Goal: Task Accomplishment & Management: Manage account settings

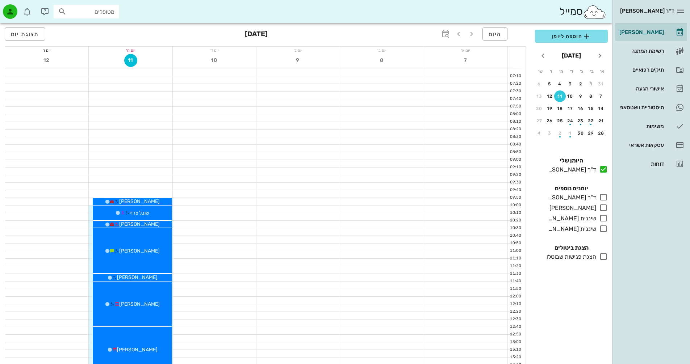
scroll to position [181, 0]
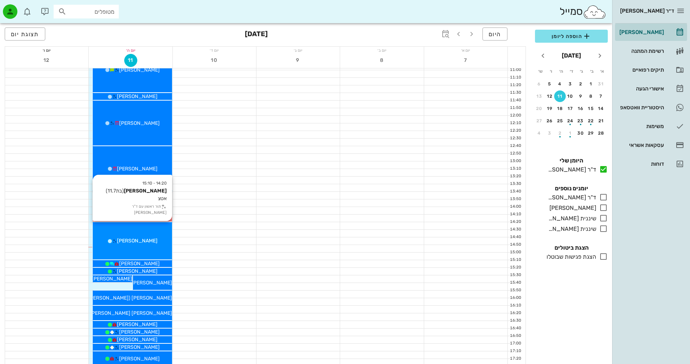
click at [137, 243] on span "[PERSON_NAME]" at bounding box center [137, 241] width 41 height 6
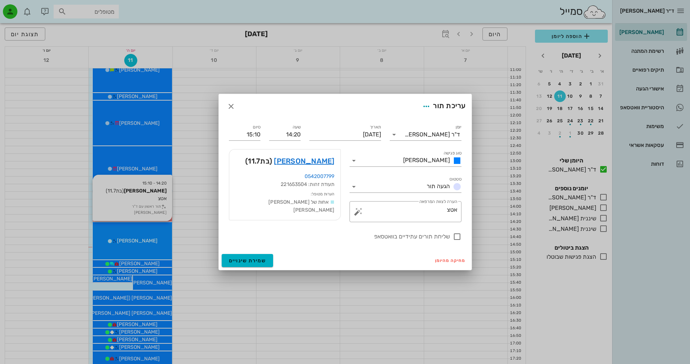
click at [137, 243] on div "ד״ר [PERSON_NAME] [PERSON_NAME] רשימת המתנה תיקים רפואיים אישורי הגעה היסטוריית…" at bounding box center [345, 172] width 690 height 707
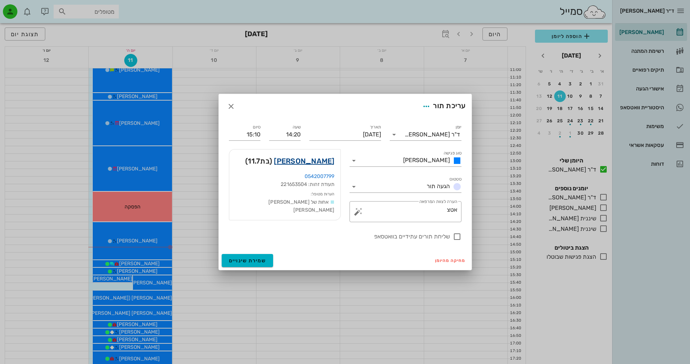
click at [333, 163] on link "[PERSON_NAME]" at bounding box center [304, 161] width 60 height 12
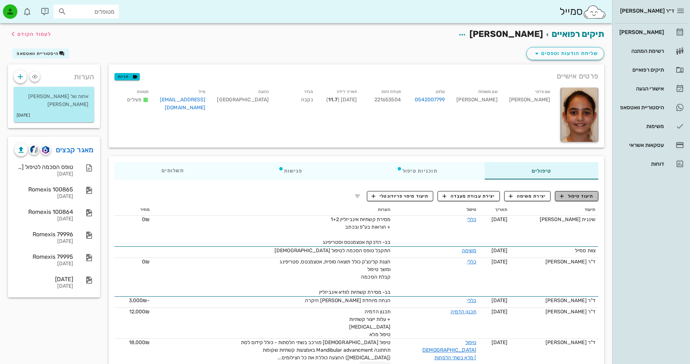
click at [574, 196] on span "תיעוד טיפול" at bounding box center [577, 196] width 34 height 7
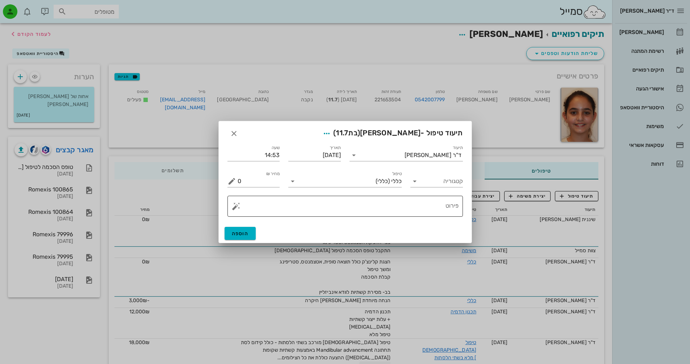
click at [237, 208] on button "button" at bounding box center [236, 206] width 9 height 9
click at [250, 178] on div "[MEDICAL_DATA]" at bounding box center [261, 177] width 59 height 14
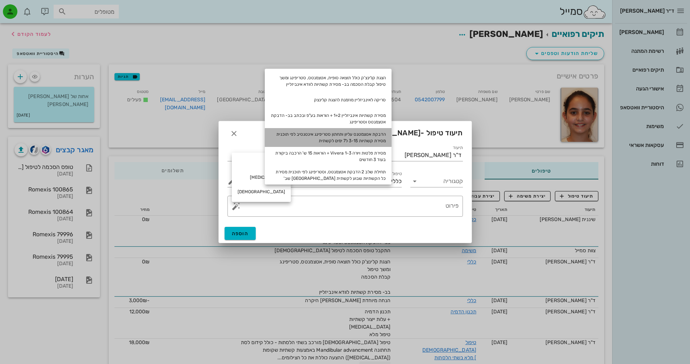
click at [367, 137] on div "הדבקת אטצמטנס עליון ותחתון סטריפינג אינטנסיב לפי תוכנית מסירת קשתיות 3-15 ל7 ימ…" at bounding box center [328, 137] width 127 height 19
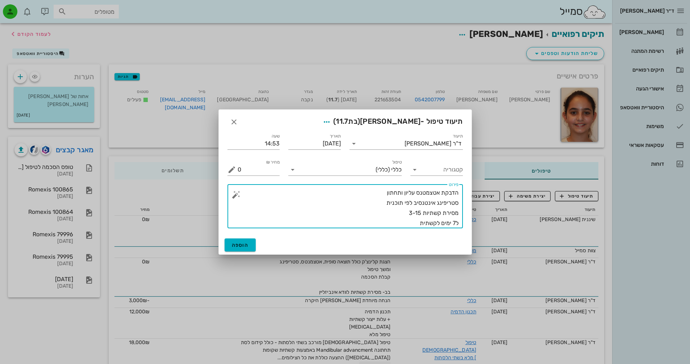
drag, startPoint x: 417, startPoint y: 213, endPoint x: 421, endPoint y: 213, distance: 4.0
click at [421, 213] on textarea "הדבקת אטצמטנס עליון ותחתון סטריפינג אינטנסיב לפי תוכנית מסירת קשתיות 3-15 ל7 ימ…" at bounding box center [348, 208] width 221 height 41
click at [421, 222] on textarea "הדבקת אטצמטנס עליון ותחתון סטריפינג אינטנסיב לפי תוכנית מסירת קשתיות 3-20 ל7 ימ…" at bounding box center [348, 208] width 221 height 41
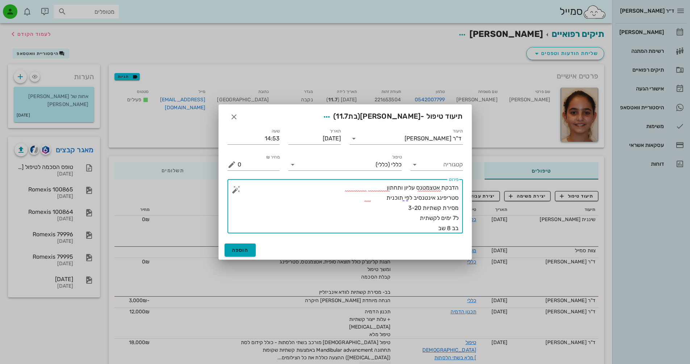
type textarea "הדבקת אטצמטנס עליון ותחתון סטריפינג אינטנסיב לפי תוכנית מסירת קשתיות 3-20 ל7 ימ…"
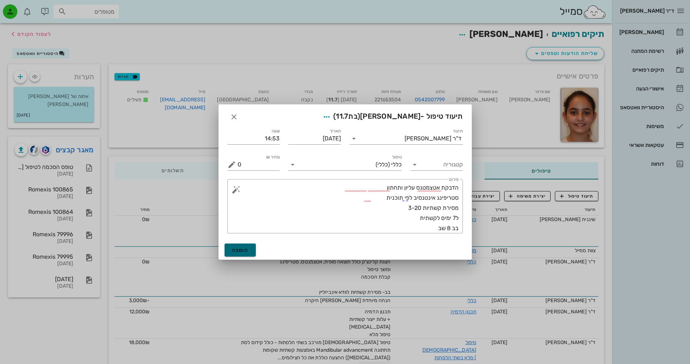
click at [243, 251] on span "הוספה" at bounding box center [240, 250] width 17 height 6
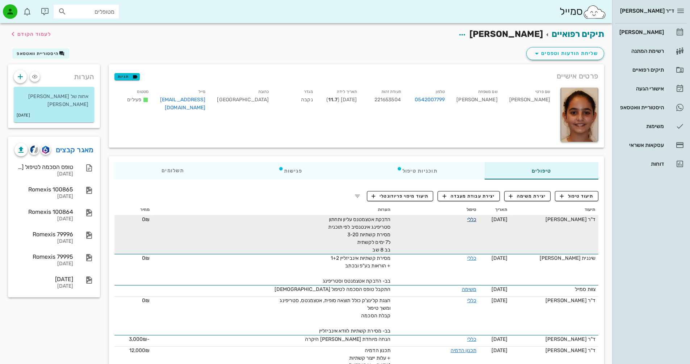
click at [473, 220] on link "כללי" at bounding box center [471, 220] width 9 height 6
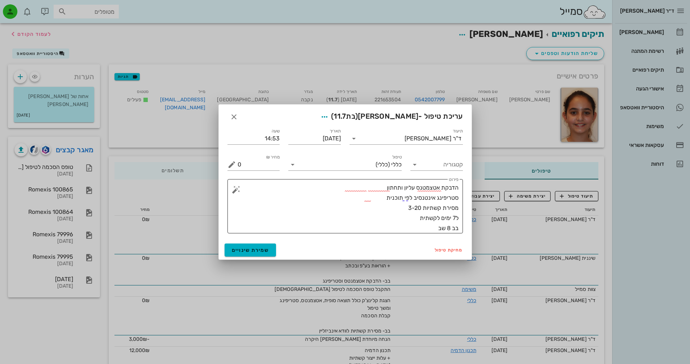
click at [406, 220] on textarea "הדבקת אטצמטנס עליון ותחתון סטריפינג אינטנסיב לפי תוכנית מסירת קשתיות 3-20 ל7 ימ…" at bounding box center [348, 208] width 221 height 51
click at [241, 252] on span "שמירת שינויים" at bounding box center [250, 250] width 37 height 6
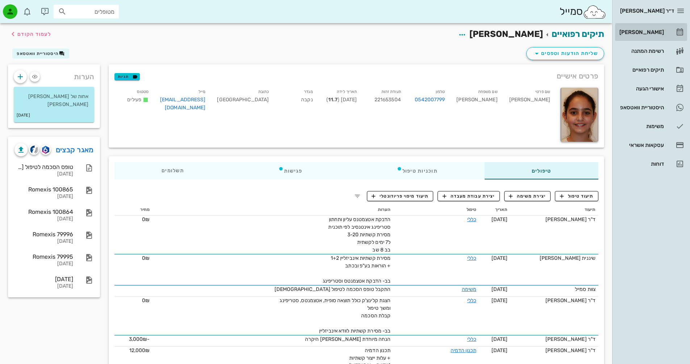
click at [655, 30] on div "[PERSON_NAME]" at bounding box center [641, 32] width 46 height 6
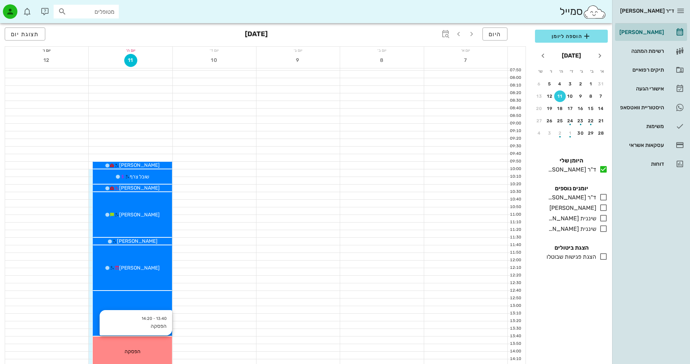
scroll to position [217, 0]
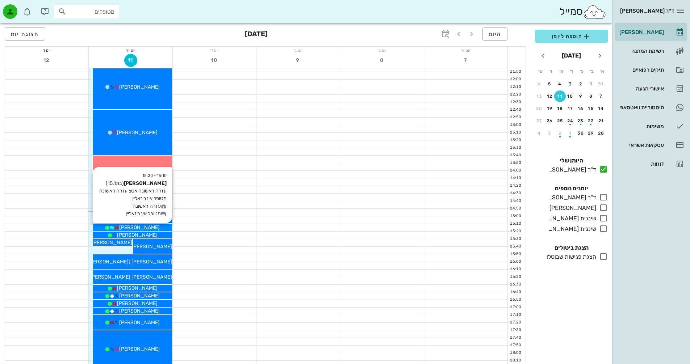
click at [157, 225] on div "[PERSON_NAME]" at bounding box center [132, 228] width 79 height 8
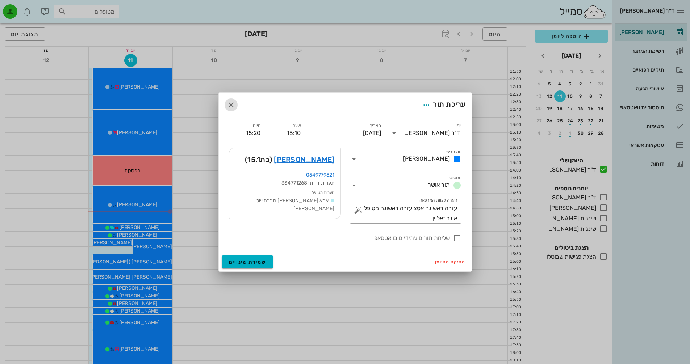
click at [229, 107] on icon "button" at bounding box center [231, 105] width 9 height 9
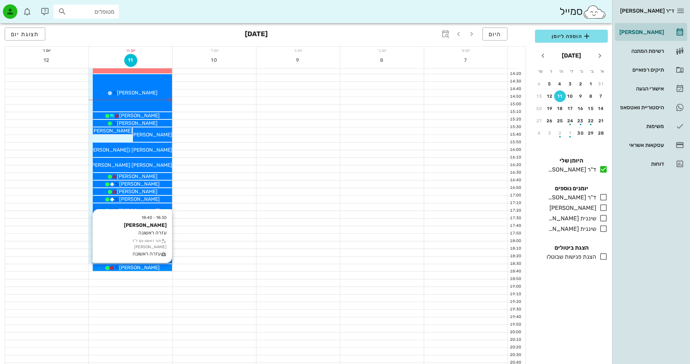
scroll to position [343, 0]
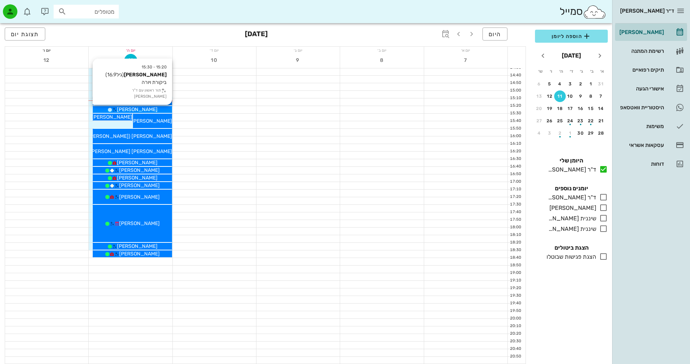
click at [152, 109] on div "[PERSON_NAME]" at bounding box center [132, 110] width 79 height 8
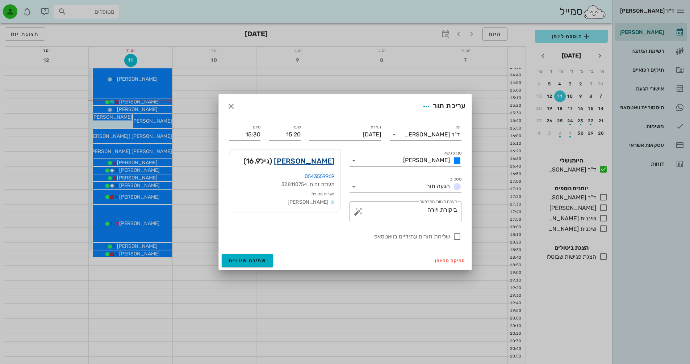
click at [321, 159] on link "[PERSON_NAME]" at bounding box center [304, 161] width 60 height 12
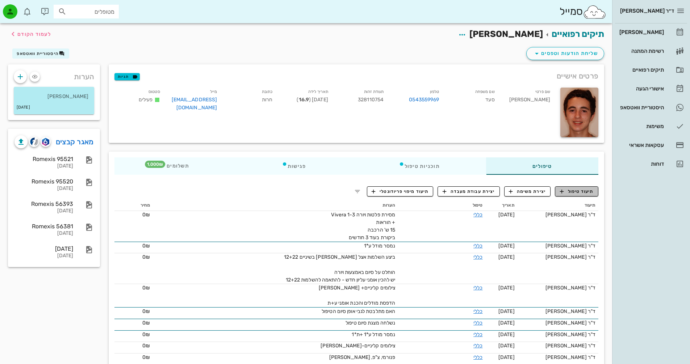
click at [573, 196] on button "תיעוד טיפול" at bounding box center [576, 192] width 43 height 10
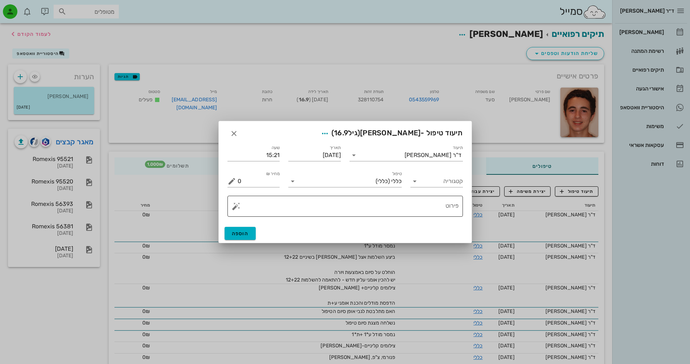
click at [402, 210] on textarea "פירוט" at bounding box center [348, 208] width 221 height 17
type textarea "c"
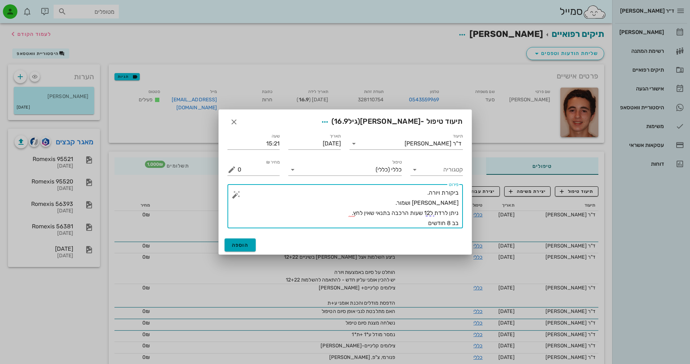
type textarea "ביקורת ויורה. [PERSON_NAME] ושמור. ניתן לרדת ל12 שעות הרכבה בתנאי שאין לחץ. בב …"
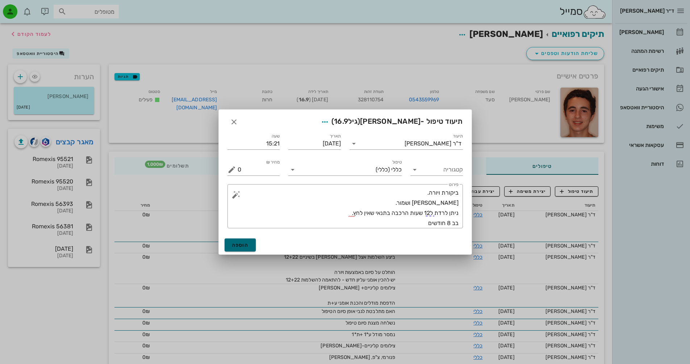
click at [242, 249] on button "הוספה" at bounding box center [241, 245] width 32 height 13
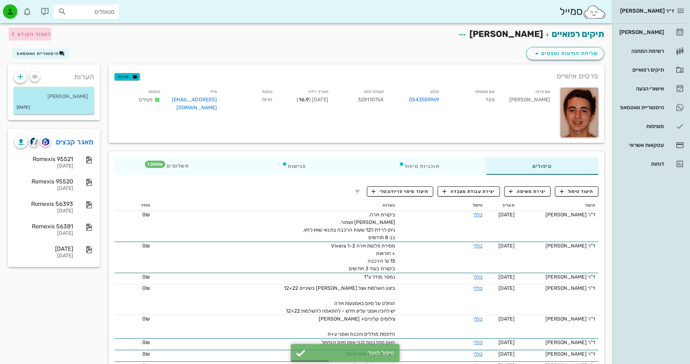
click at [32, 36] on span "לעמוד הקודם" at bounding box center [34, 34] width 34 height 6
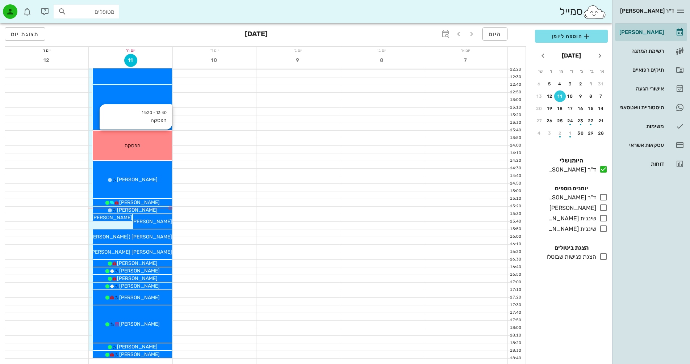
scroll to position [234, 0]
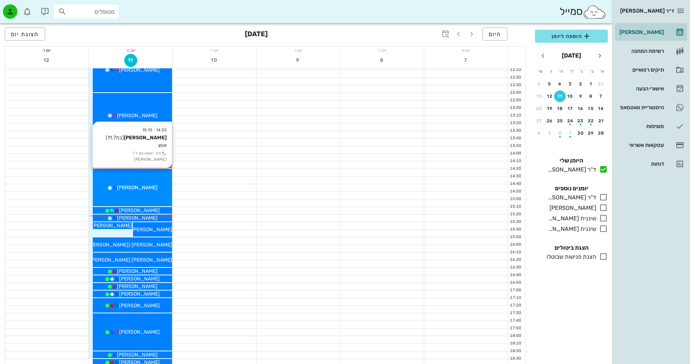
click at [158, 193] on div "14:20 - 15:10 [PERSON_NAME] (בת 11.7 ) אטצ תור ראשון עם ד"ר [PERSON_NAME] [PERS…" at bounding box center [132, 187] width 79 height 37
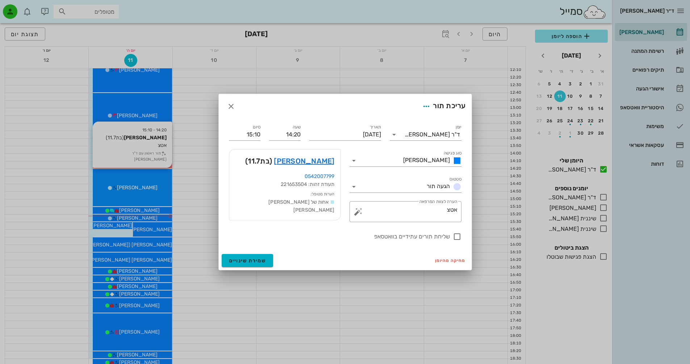
click at [158, 193] on div at bounding box center [345, 182] width 690 height 364
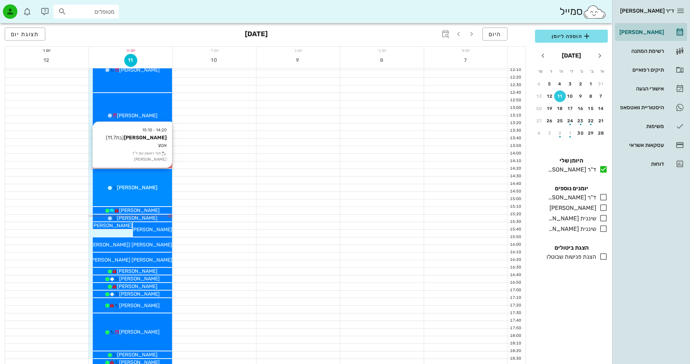
click at [164, 188] on div "[PERSON_NAME]" at bounding box center [132, 188] width 79 height 8
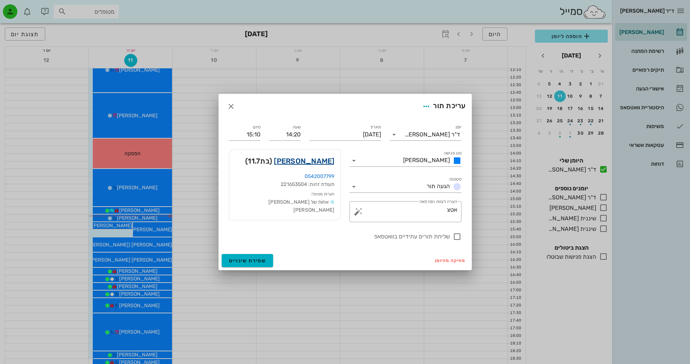
click at [315, 160] on link "[PERSON_NAME]" at bounding box center [304, 161] width 60 height 12
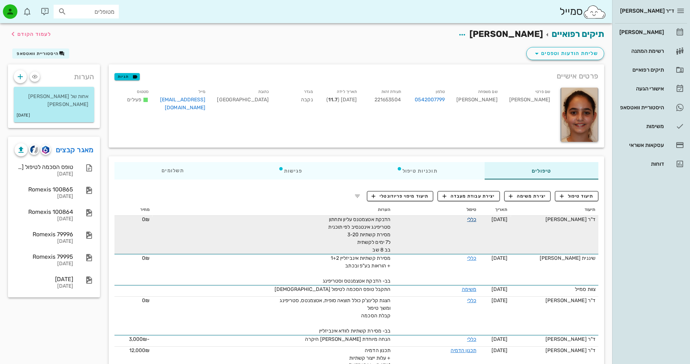
click at [472, 219] on link "כללי" at bounding box center [471, 220] width 9 height 6
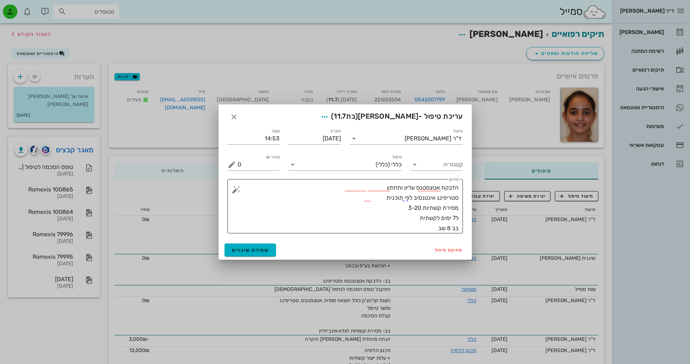
click at [426, 224] on textarea "הדבקת אטצמטנס עליון ותחתון סטריפינג אינטנסיב לפי תוכנית מסירת קשתיות 3-20 ל7 ימ…" at bounding box center [348, 208] width 221 height 51
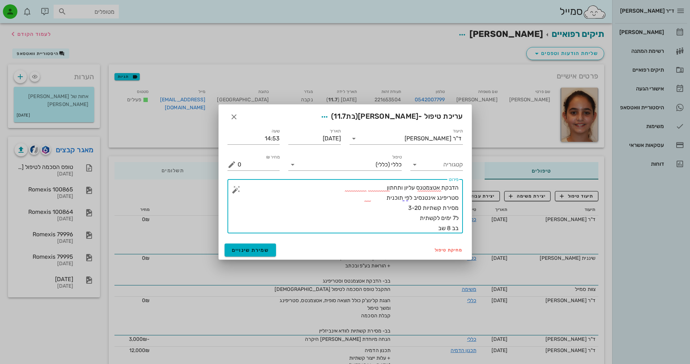
click at [388, 191] on textarea "הדבקת אטצמטנס עליון ותחתון סטריפינג אינטנסיב לפי תוכנית מסירת קשתיות 3-20 ל7 ימ…" at bounding box center [348, 208] width 221 height 51
click at [403, 207] on textarea "הדבקת אטצמטנס עליון ותחתון סטריפינג אינטנסיב לפי תוכנית מסירת קשתיות 3-20 ל7 ימ…" at bounding box center [348, 208] width 221 height 51
click at [382, 200] on textarea "הדבקת אטצמטנס עליון ותחתון סטריפינג אינטנסיב לפי תוכנית מסירת קשתיות 3-20 ל7 ימ…" at bounding box center [348, 208] width 221 height 51
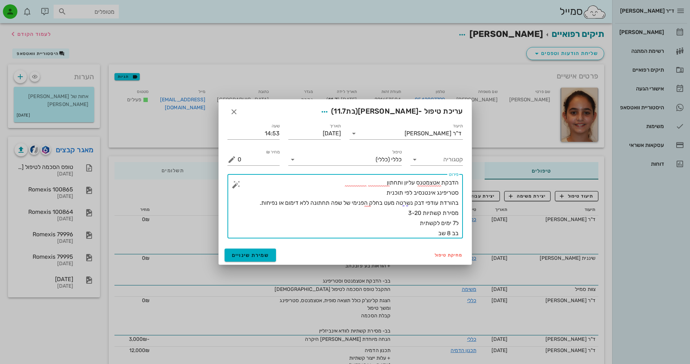
click at [423, 217] on textarea "הדבקת אטצמטנס עליון ותחתון סטריפינג אינטנסיב לפי תוכנית בהורדת עודפי דבק נשרטה …" at bounding box center [348, 208] width 221 height 61
type textarea "הדבקת אטצמטנס עליון ותחתון סטריפינג אינטנסיב לפי תוכנית בהורדת עודפי דבק נשרטה …"
click at [262, 252] on button "שמירת שינויים" at bounding box center [251, 255] width 52 height 13
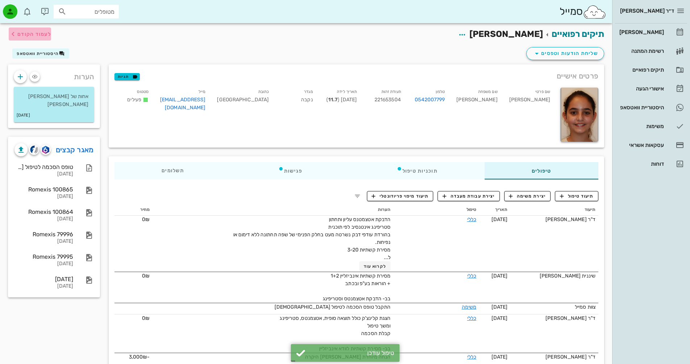
click at [26, 36] on span "לעמוד הקודם" at bounding box center [34, 34] width 34 height 6
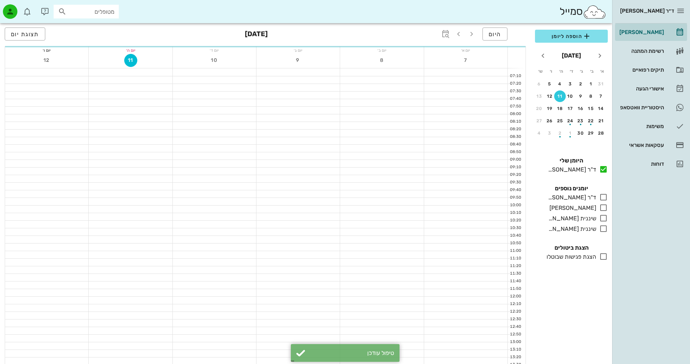
scroll to position [234, 0]
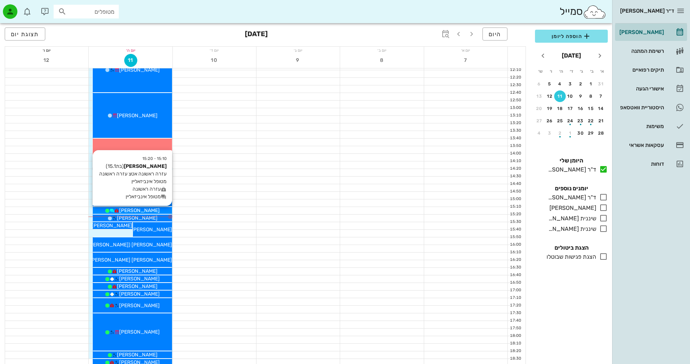
click at [144, 210] on span "[PERSON_NAME]" at bounding box center [139, 211] width 41 height 6
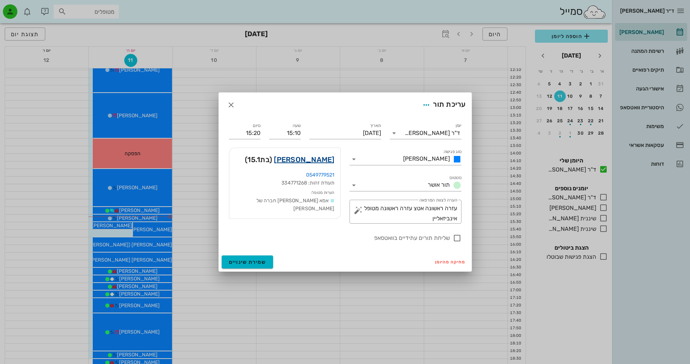
click at [323, 162] on link "[PERSON_NAME]" at bounding box center [304, 160] width 60 height 12
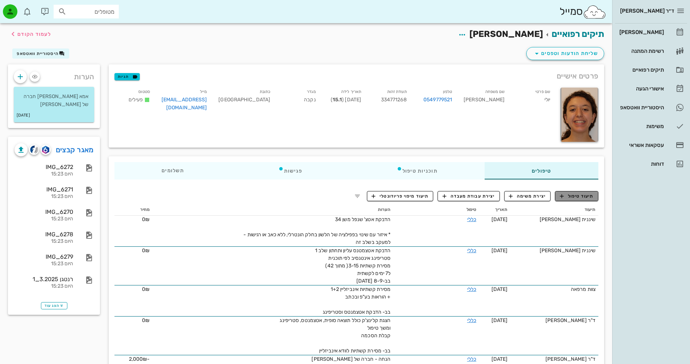
click at [573, 195] on span "תיעוד טיפול" at bounding box center [577, 196] width 34 height 7
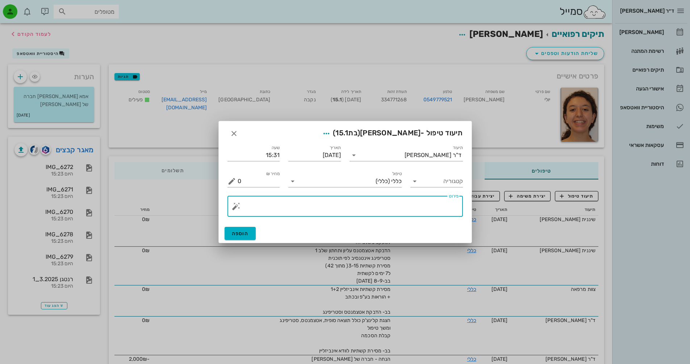
click at [419, 208] on textarea "פירוט" at bounding box center [348, 208] width 221 height 17
type textarea "v"
type textarea "הדבקת אטצ' 34 שנפל"
click at [245, 231] on span "הוספה" at bounding box center [240, 234] width 17 height 6
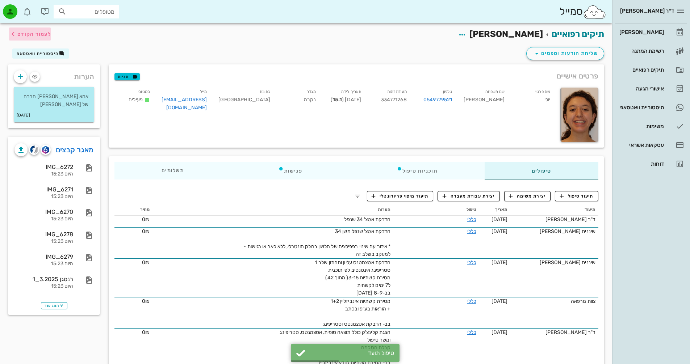
click at [44, 32] on span "לעמוד הקודם" at bounding box center [34, 34] width 34 height 6
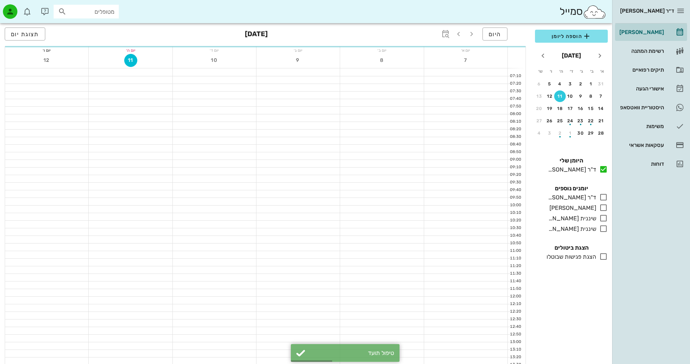
scroll to position [234, 0]
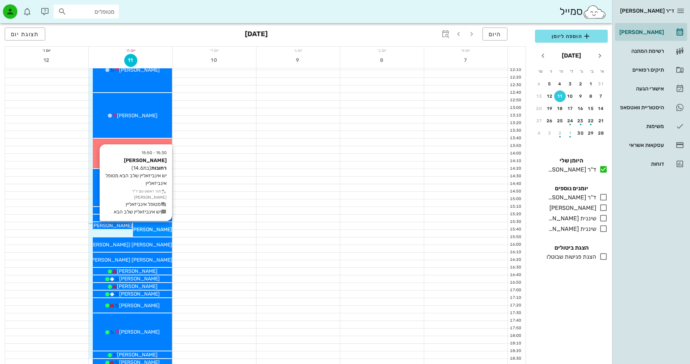
click at [160, 229] on span "[PERSON_NAME] רחובות" at bounding box center [144, 230] width 56 height 6
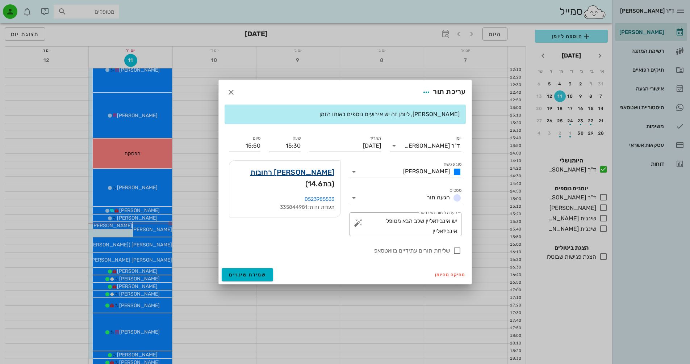
click at [320, 172] on link "[PERSON_NAME] רחובות" at bounding box center [292, 173] width 84 height 12
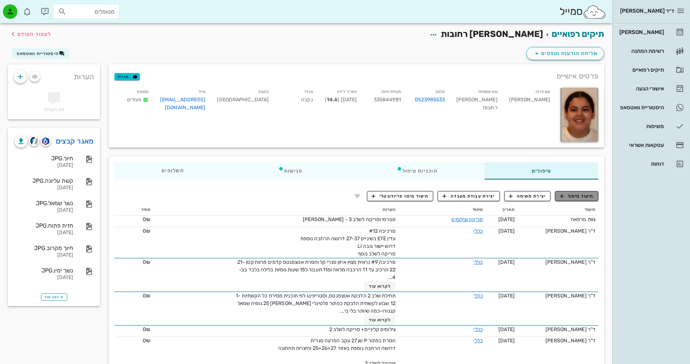
click at [581, 196] on span "תיעוד טיפול" at bounding box center [577, 196] width 34 height 7
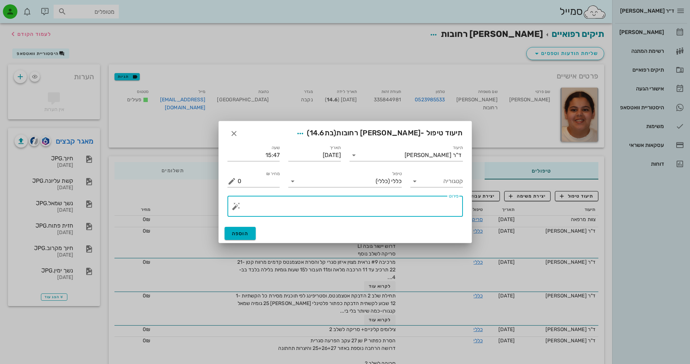
click at [433, 203] on textarea "פירוט" at bounding box center [348, 208] width 221 height 17
click at [236, 208] on button "button" at bounding box center [236, 206] width 9 height 9
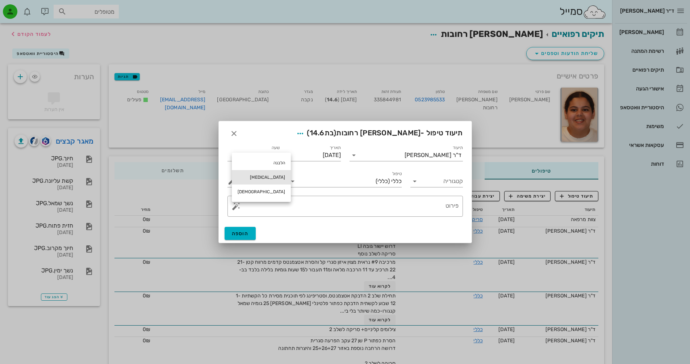
click at [245, 176] on div "[MEDICAL_DATA]" at bounding box center [261, 177] width 59 height 14
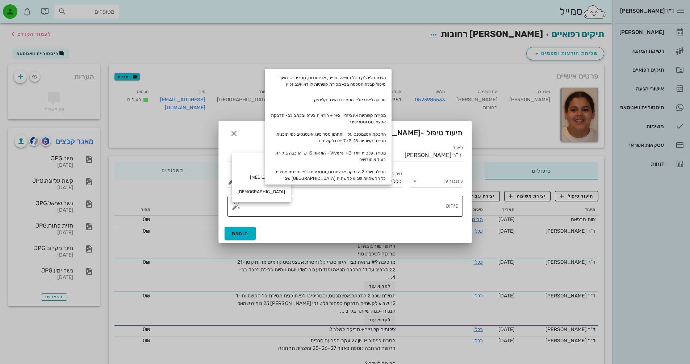
click at [304, 203] on textarea "פירוט" at bounding box center [348, 208] width 221 height 17
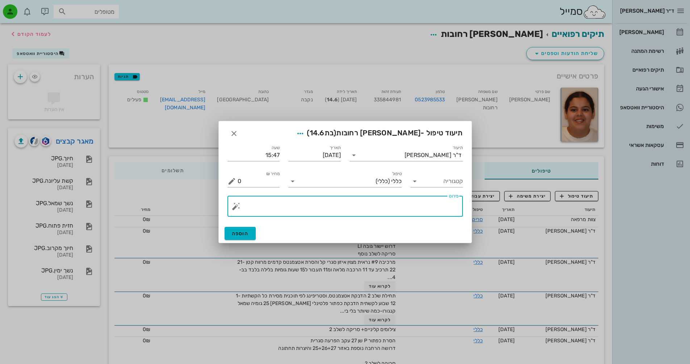
click at [235, 208] on button "button" at bounding box center [236, 206] width 9 height 9
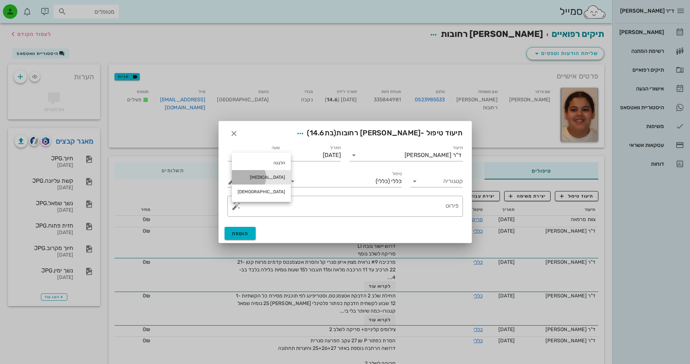
click at [248, 175] on div "[MEDICAL_DATA]" at bounding box center [261, 177] width 59 height 14
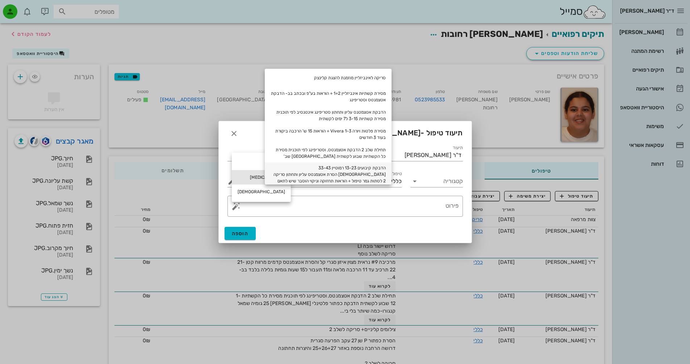
scroll to position [33, 0]
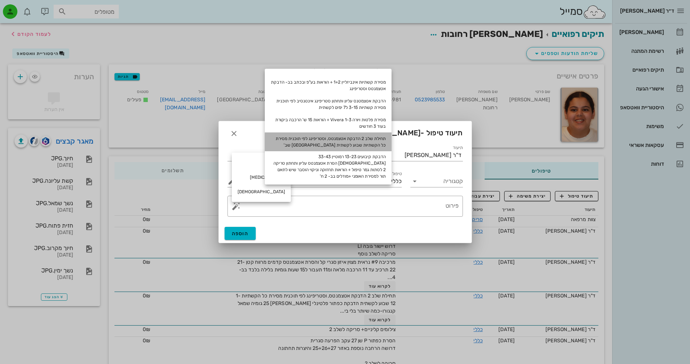
click at [378, 139] on div "תחילת שלב 2 הדבקת אטצמנטס, וסטריפינג לפי תוכנית מסירת כל הקשתיות שבוע לקשתית [G…" at bounding box center [328, 142] width 127 height 19
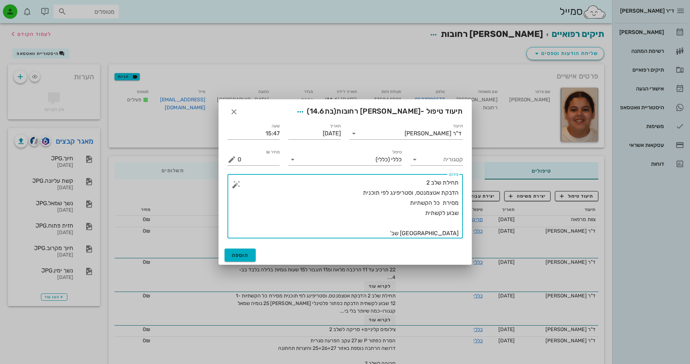
click at [429, 184] on textarea "תחילת שלב 2 הדבקת אטצמנטס, וסטריפינג לפי תוכנית מסירת כל הקשתיות שבוע לקשתית [G…" at bounding box center [348, 208] width 221 height 61
click at [418, 217] on textarea "תחילת שלב 3 הדבקת אטצמנטס, וסטריפינג לפי תוכנית מסירת כל הקשתיות שבוע לקשתית [G…" at bounding box center [348, 208] width 221 height 61
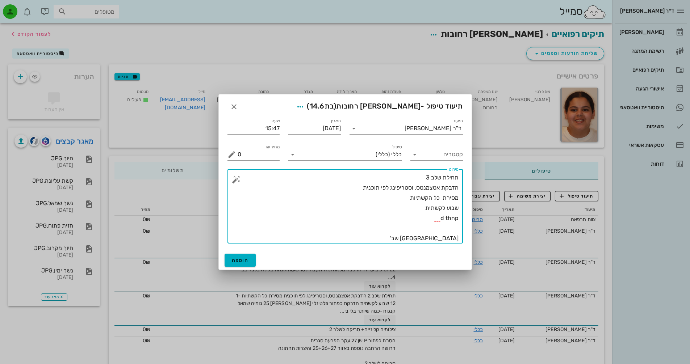
drag, startPoint x: 437, startPoint y: 219, endPoint x: 478, endPoint y: 222, distance: 40.7
click at [452, 231] on textarea "תחילת שלב 3 הדבקת אטצמנטס, וסטריפינג לפי תוכנית מסירת כל הקשתיות שבוע לקשתית ג …" at bounding box center [348, 208] width 221 height 71
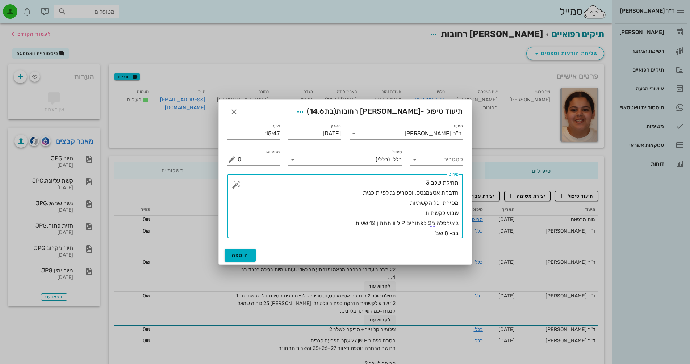
click at [425, 231] on textarea "תחילת שלב 3 הדבקת אטצמנטס, וסטריפינג לפי תוכנית מסירת כל הקשתיות שבוע לקשתית ג …" at bounding box center [348, 208] width 221 height 61
type textarea "תחילת שלב 3 הדבקת אטצמנטס, וסטריפינג לפי תוכנית מסירת כל הקשתיות שבוע לקשתית ג …"
click at [251, 256] on button "הוספה" at bounding box center [241, 255] width 32 height 13
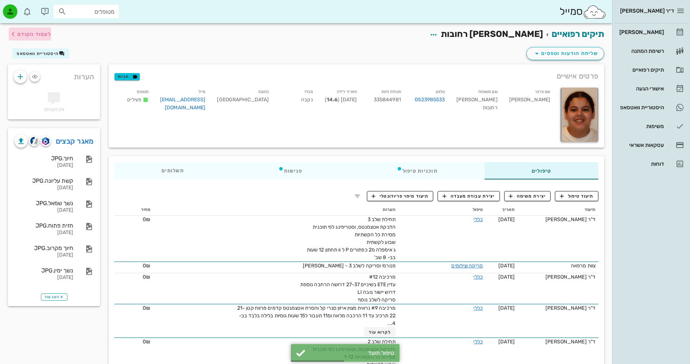
click at [48, 34] on span "לעמוד הקודם" at bounding box center [34, 34] width 34 height 6
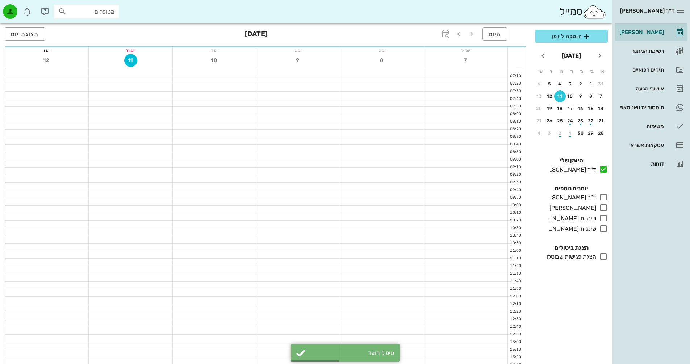
scroll to position [234, 0]
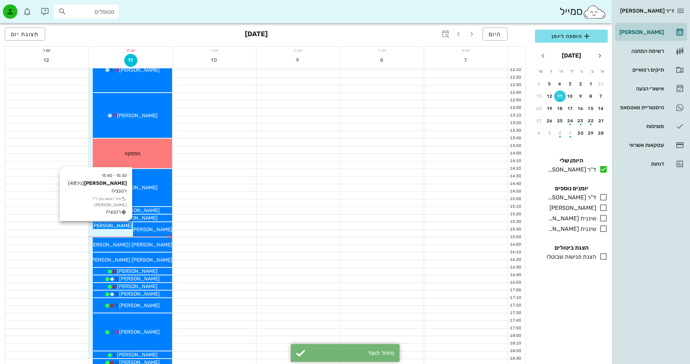
click at [122, 225] on span "[PERSON_NAME]" at bounding box center [112, 226] width 41 height 6
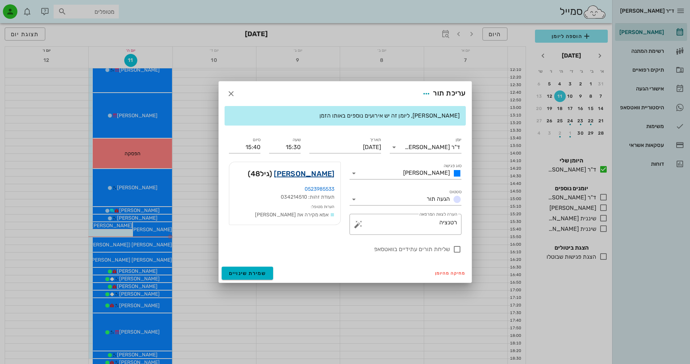
click at [318, 174] on link "[PERSON_NAME]" at bounding box center [304, 174] width 60 height 12
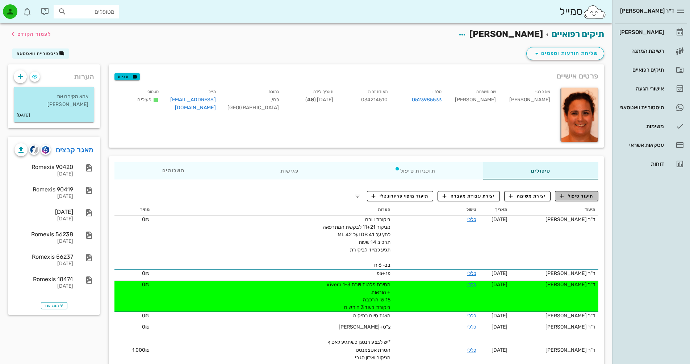
click at [583, 196] on span "תיעוד טיפול" at bounding box center [577, 196] width 34 height 7
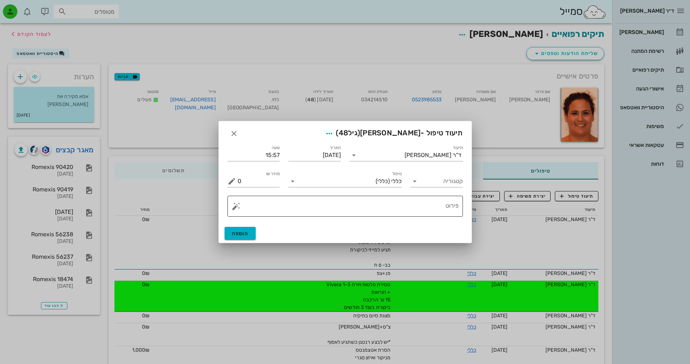
click at [454, 203] on div "פירוט" at bounding box center [348, 206] width 221 height 21
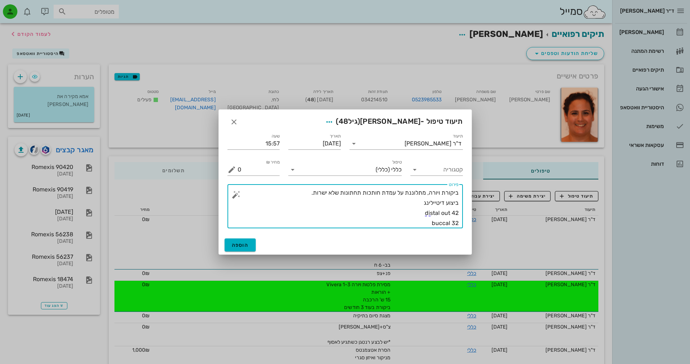
click at [422, 220] on textarea "ביקורת ויורה, מתלוננת על עמדת חותכות תחתונות שלא ישרות. ביצוע דיטיילינג 42 dist…" at bounding box center [348, 208] width 221 height 41
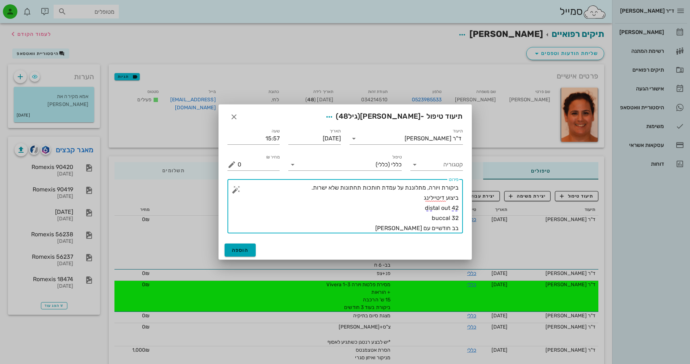
type textarea "ביקורת ויורה, מתלוננת על עמדת חותכות תחתונות שלא ישרות. ביצוע דיטיילינג 42 dist…"
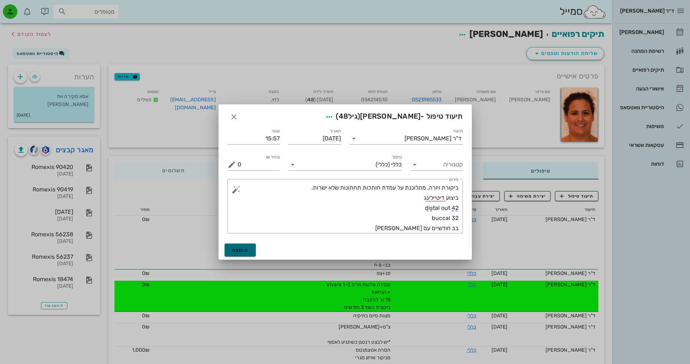
click at [245, 251] on span "הוספה" at bounding box center [240, 250] width 17 height 6
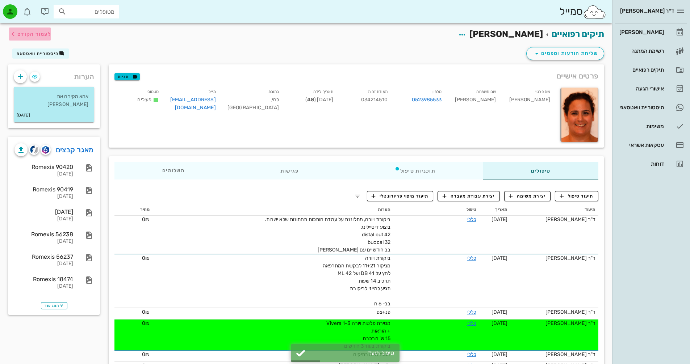
click at [37, 35] on span "לעמוד הקודם" at bounding box center [34, 34] width 34 height 6
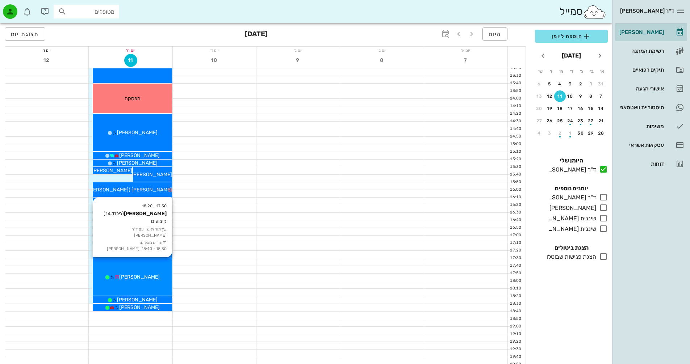
scroll to position [307, 0]
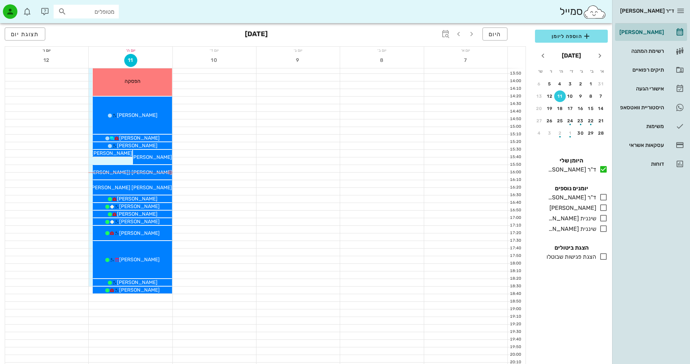
drag, startPoint x: 153, startPoint y: 283, endPoint x: 155, endPoint y: 304, distance: 21.2
click at [155, 304] on div "09:50 - 10:00 [PERSON_NAME] (בן 27 ) עזרה ראשונה תור ראשון עם ד"ר [PERSON_NAME]…" at bounding box center [131, 81] width 84 height 639
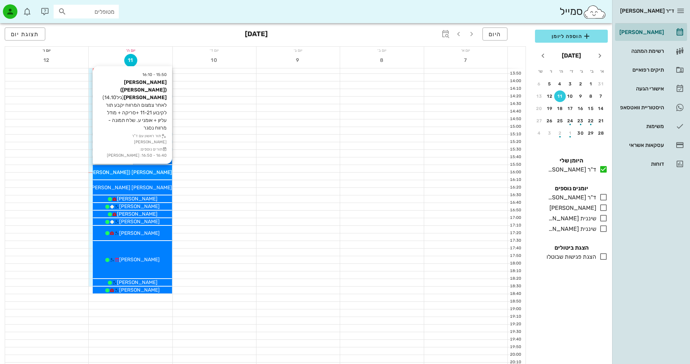
click at [160, 171] on span "[PERSON_NAME] ([PERSON_NAME]) [PERSON_NAME]" at bounding box center [109, 173] width 128 height 6
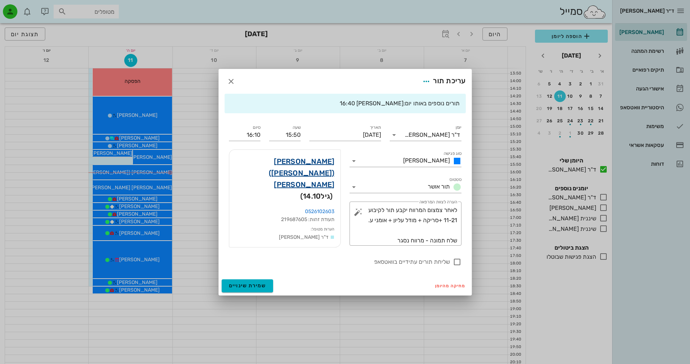
click at [322, 163] on link "[PERSON_NAME] ([PERSON_NAME]) [PERSON_NAME]" at bounding box center [285, 173] width 100 height 35
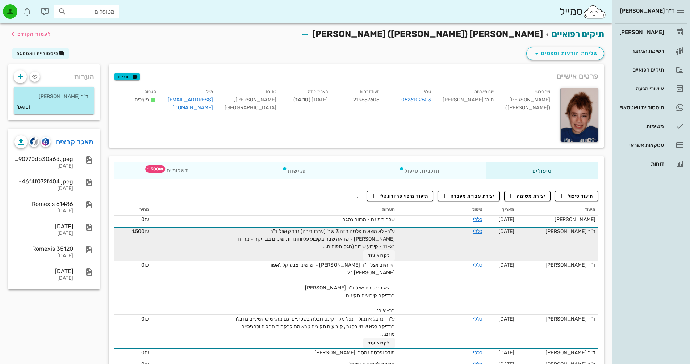
click at [384, 249] on span "ע"ר- לא מוצאים פלטה מזה 3 שב' (עברו דירה) נבדק אצל ד"ר [PERSON_NAME] - שראה שבר…" at bounding box center [316, 239] width 157 height 21
click at [377, 254] on span "לקרוא עוד" at bounding box center [379, 255] width 22 height 5
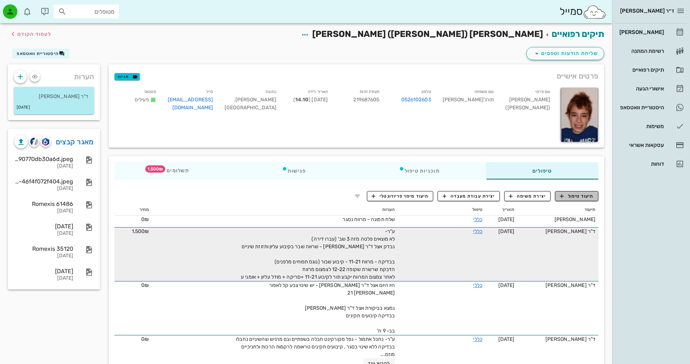
click at [577, 191] on button "תיעוד טיפול" at bounding box center [576, 196] width 43 height 10
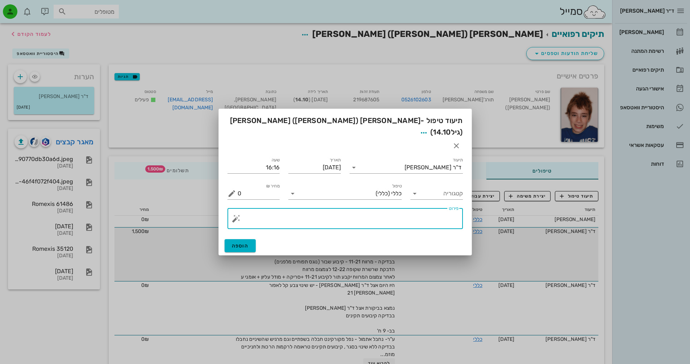
click at [427, 212] on textarea "פירוט" at bounding box center [348, 220] width 221 height 17
type textarea "ק"
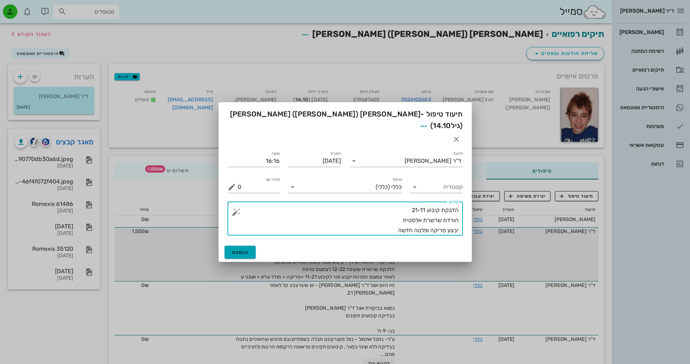
type textarea "הדבקת קיבוע 21-11 הורדת שרשרת אלסטית יבצע סריקה ופלטה חדשה"
click at [241, 250] on span "הוספה" at bounding box center [240, 253] width 17 height 6
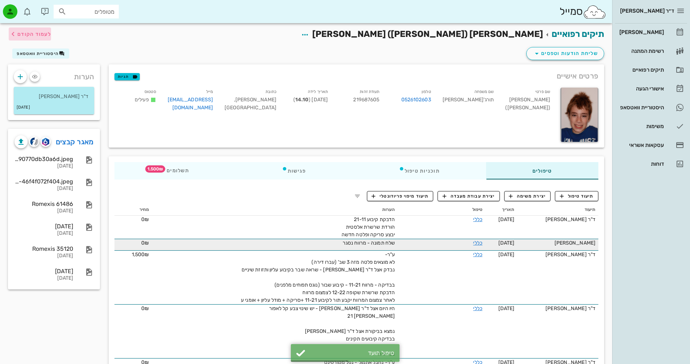
click at [25, 34] on span "לעמוד הקודם" at bounding box center [34, 34] width 34 height 6
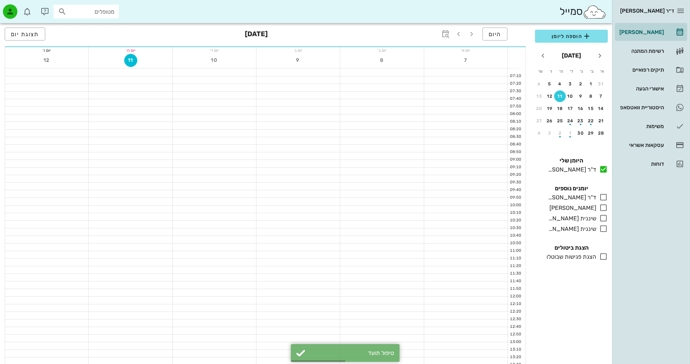
scroll to position [307, 0]
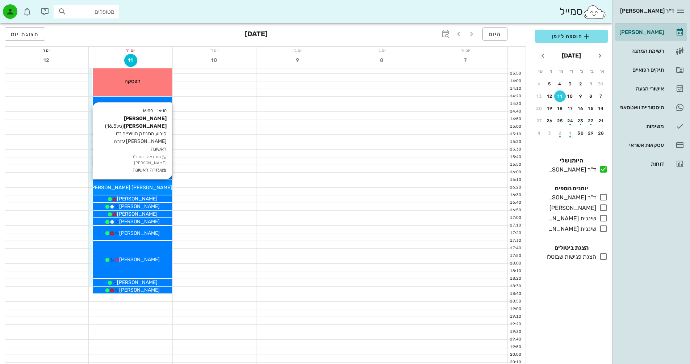
click at [153, 188] on div "[PERSON_NAME] [PERSON_NAME]" at bounding box center [132, 188] width 79 height 8
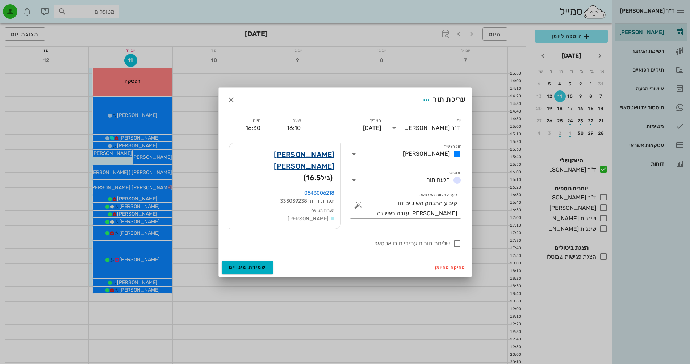
click at [314, 160] on link "[PERSON_NAME] [PERSON_NAME]" at bounding box center [285, 160] width 100 height 23
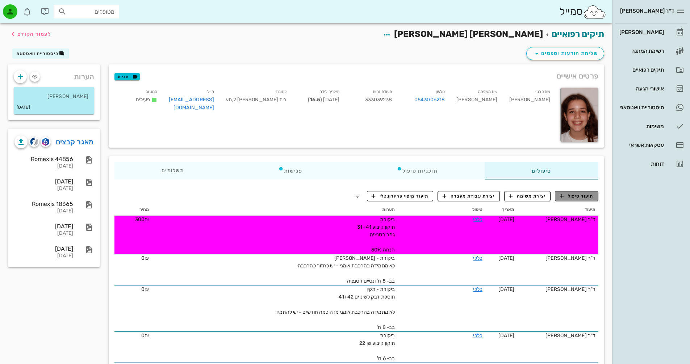
click at [574, 197] on span "תיעוד טיפול" at bounding box center [577, 196] width 34 height 7
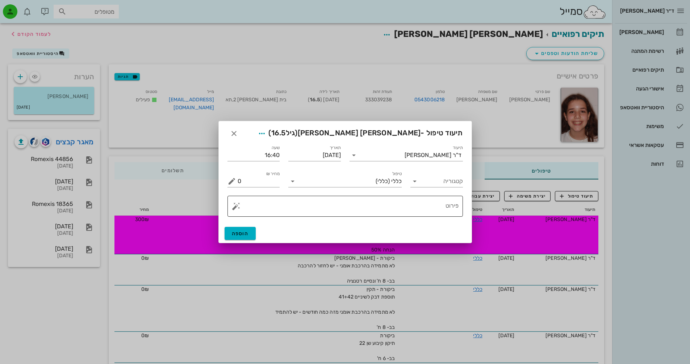
click at [434, 211] on textarea "פירוט" at bounding box center [348, 208] width 221 height 17
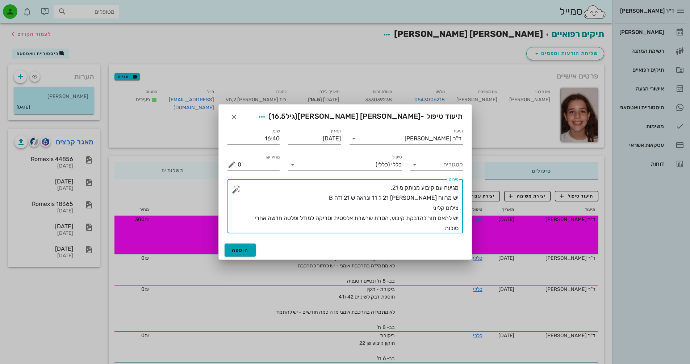
type textarea "מגיעה עם קיבוע מנותק מ 21. יש מרווח [PERSON_NAME] 21 ל 11 ונראה ש 21 זזה B צילו…"
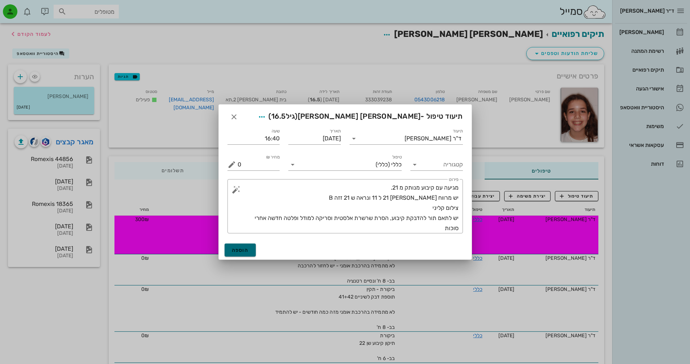
click at [239, 255] on button "הוספה" at bounding box center [241, 250] width 32 height 13
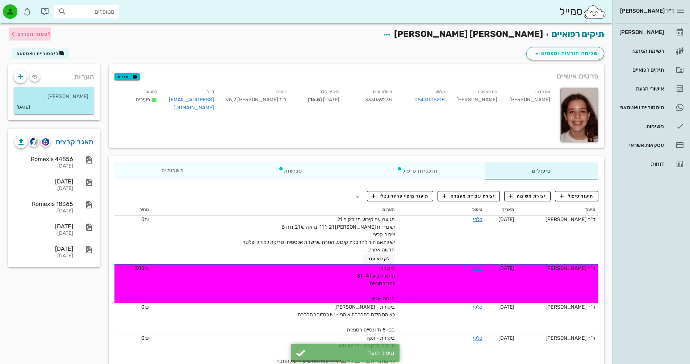
click at [16, 32] on icon "button" at bounding box center [13, 34] width 9 height 9
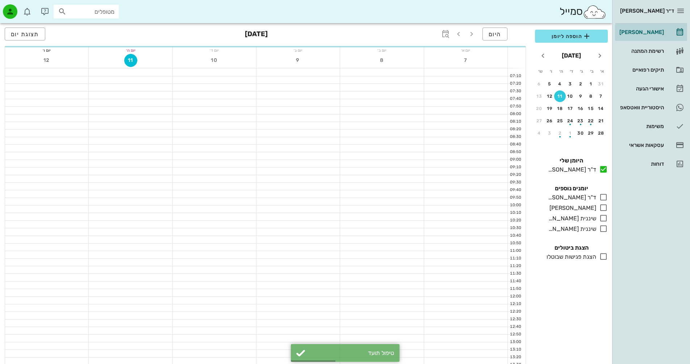
scroll to position [307, 0]
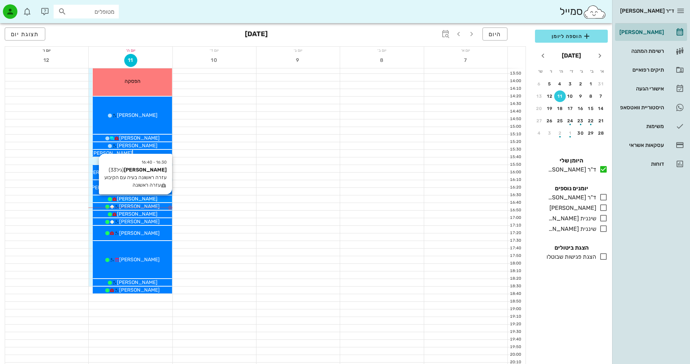
click at [151, 199] on div "[PERSON_NAME]" at bounding box center [132, 199] width 79 height 8
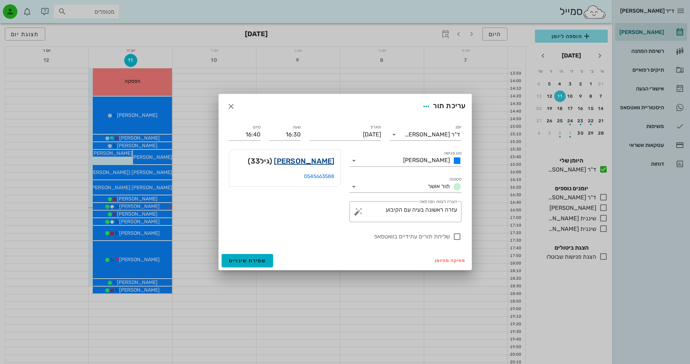
click at [322, 160] on link "[PERSON_NAME]" at bounding box center [304, 161] width 60 height 12
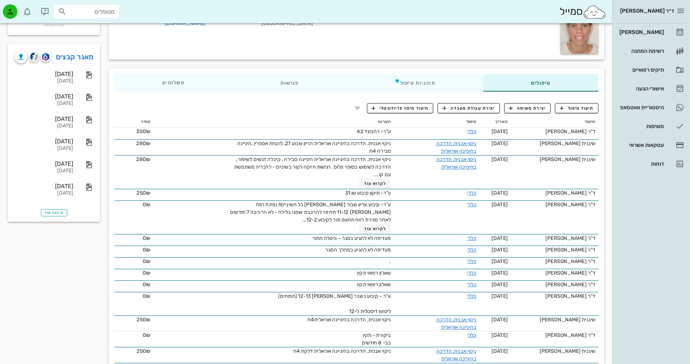
scroll to position [59, 0]
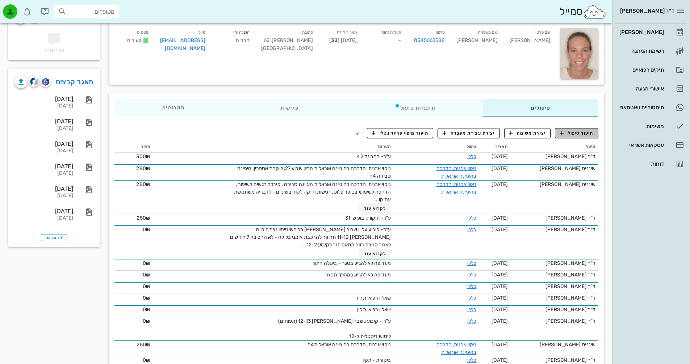
click at [575, 134] on span "תיעוד טיפול" at bounding box center [577, 133] width 34 height 7
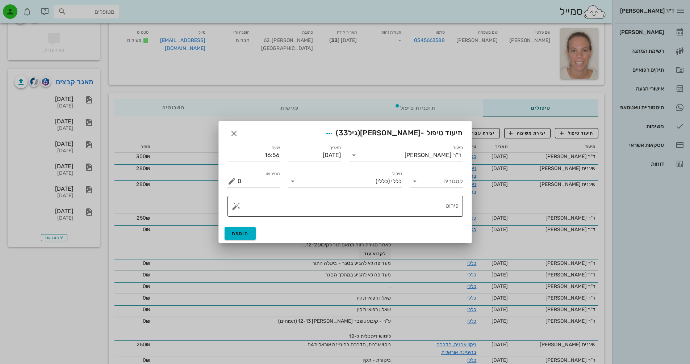
click at [442, 207] on textarea "פירוט" at bounding box center [348, 208] width 221 height 17
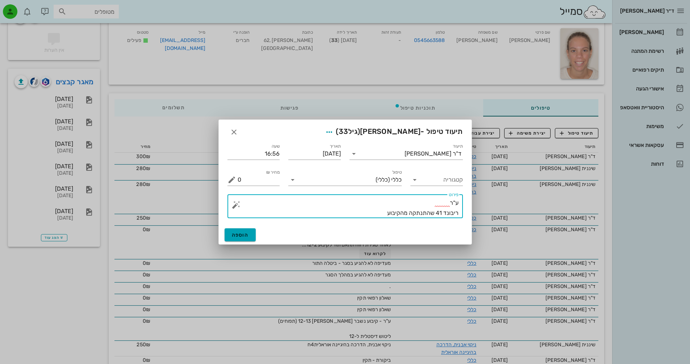
type textarea "ע"ר ריבונד 41 שהתנתקה מהקיבוע"
click at [253, 238] on button "הוספה" at bounding box center [241, 235] width 32 height 13
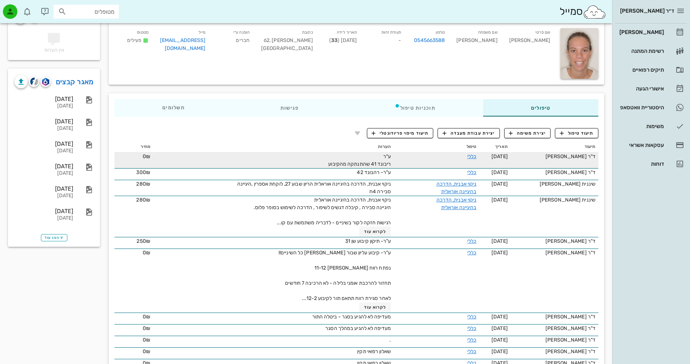
click at [363, 158] on div "ע"ר ריבונד 41 שהתנתקה מהקיבוע" at bounding box center [309, 160] width 163 height 15
click at [336, 158] on div "ע"ר ריבונד 41 שהתנתקה מהקיבוע" at bounding box center [309, 160] width 163 height 15
click at [474, 157] on link "כללי" at bounding box center [471, 157] width 9 height 6
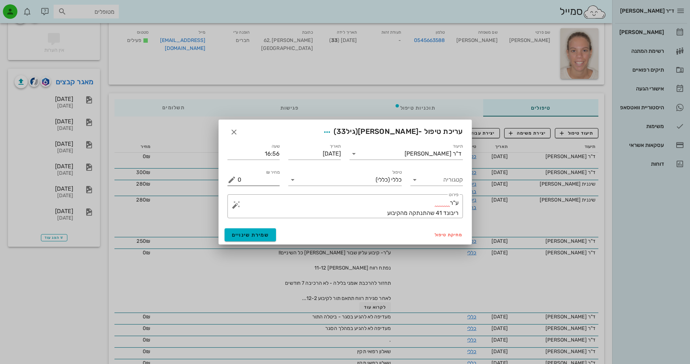
click at [252, 182] on input "0" at bounding box center [259, 180] width 42 height 12
drag, startPoint x: 249, startPoint y: 182, endPoint x: 226, endPoint y: 181, distance: 22.1
click at [226, 181] on div "מחיר ₪ 0" at bounding box center [253, 177] width 61 height 26
type input "300"
click at [254, 235] on span "שמירת שינויים" at bounding box center [250, 235] width 37 height 6
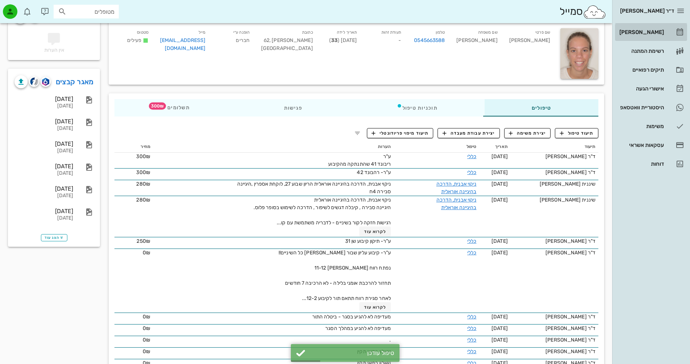
click at [658, 34] on div "[PERSON_NAME]" at bounding box center [641, 32] width 46 height 6
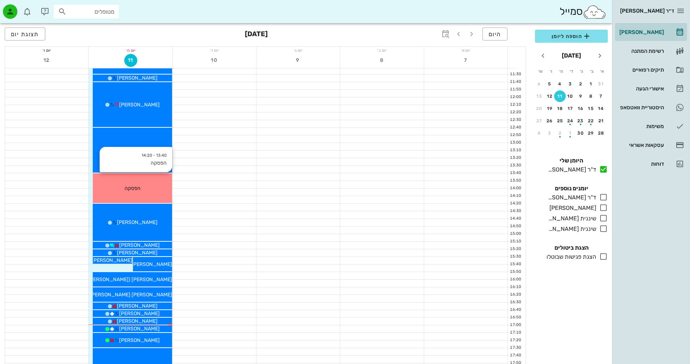
scroll to position [290, 0]
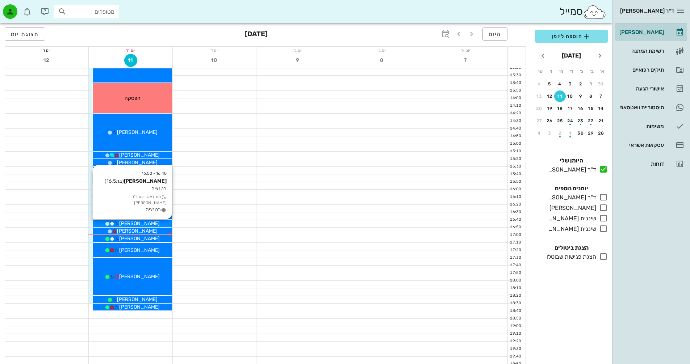
click at [138, 224] on span "[PERSON_NAME]" at bounding box center [139, 224] width 41 height 6
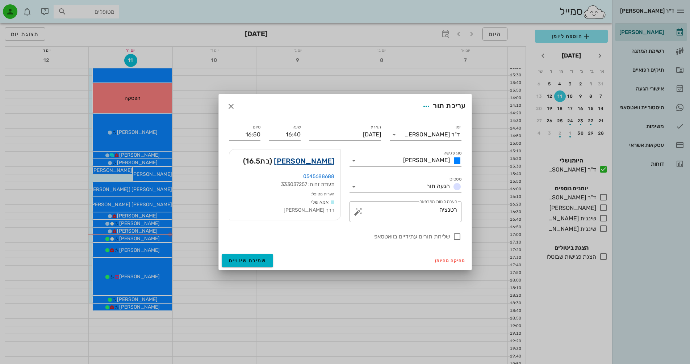
click at [313, 160] on link "[PERSON_NAME]" at bounding box center [304, 161] width 60 height 12
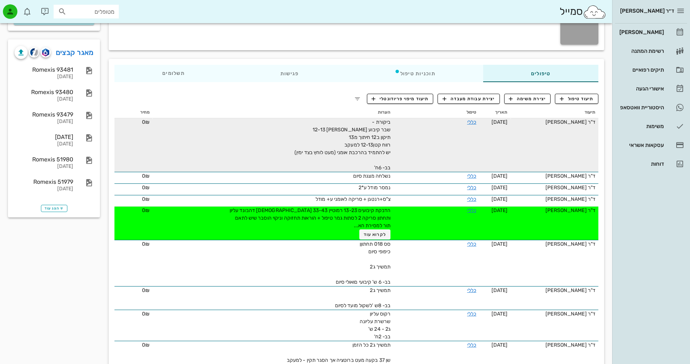
scroll to position [109, 0]
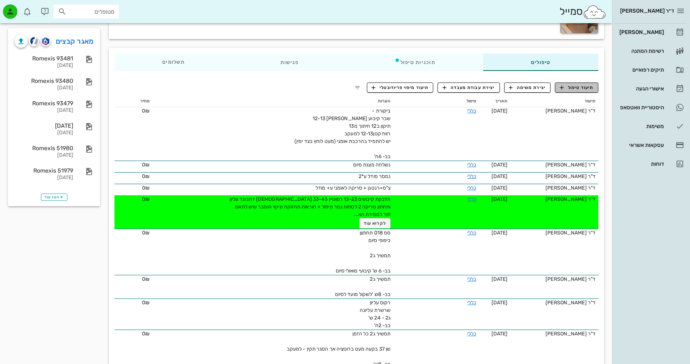
click at [574, 83] on button "תיעוד טיפול" at bounding box center [576, 88] width 43 height 10
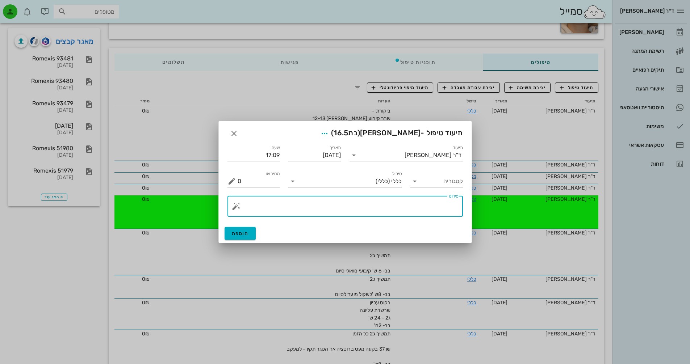
click at [408, 213] on textarea "פירוט" at bounding box center [348, 208] width 221 height 17
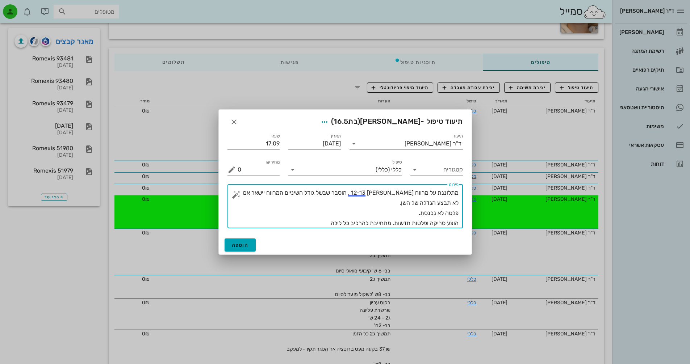
type textarea "מתלוננת על מרווח [PERSON_NAME] 12-13 , הוסבר שבשל גודל השיניים המרווח יישאר אם …"
click at [234, 250] on button "הוספה" at bounding box center [241, 245] width 32 height 13
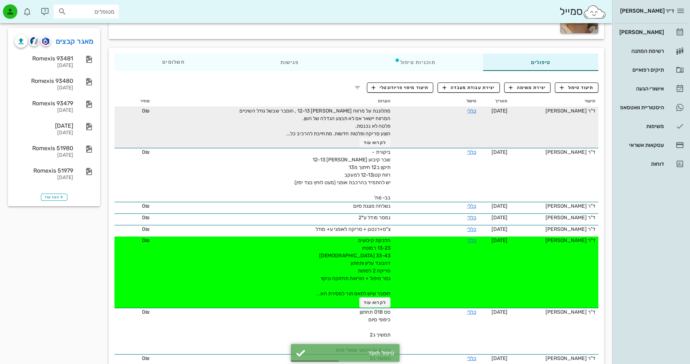
click at [356, 123] on div "מתלוננת על מרווח [PERSON_NAME] 12-13 , הוסבר שבשל גודל השיניים המרווח יישאר אם …" at bounding box center [309, 127] width 163 height 41
click at [475, 109] on link "כללי" at bounding box center [471, 111] width 9 height 6
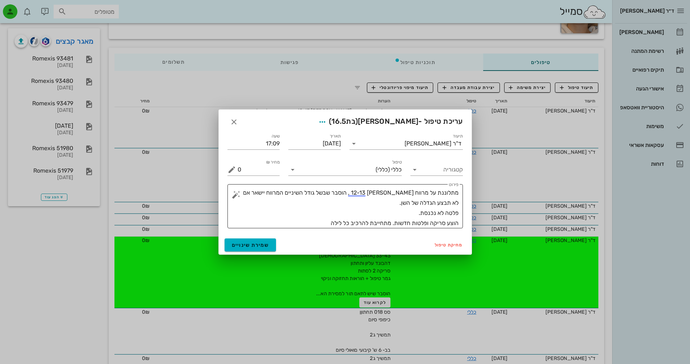
click at [325, 221] on textarea "מתלוננת על מרווח [PERSON_NAME] 12-13 , הוסבר שבשל גודל השיניים המרווח יישאר אם …" at bounding box center [348, 208] width 221 height 41
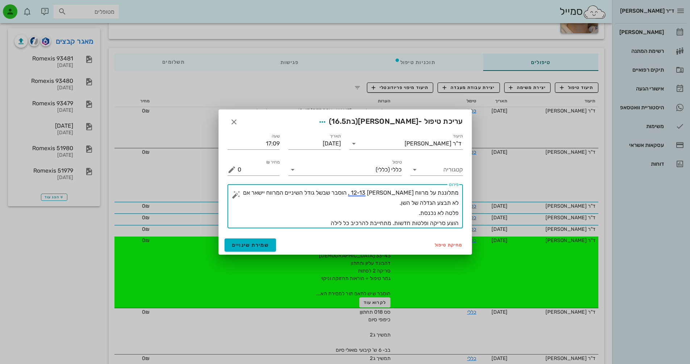
click at [413, 207] on textarea "מתלוננת על מרווח [PERSON_NAME] 12-13 , הוסבר שבשל גודל השיניים המרווח יישאר אם …" at bounding box center [348, 208] width 221 height 41
click at [416, 215] on textarea "מתלוננת על מרווח [PERSON_NAME] 12-13 , הוסבר שבשל גודל השיניים המרווח יישאר אם …" at bounding box center [348, 208] width 221 height 41
type textarea "מתלוננת על מרווח [PERSON_NAME] 12-13 , הוסבר שבשל גודל השיניים המרווח יישאר אם …"
click at [247, 239] on button "שמירת שינויים" at bounding box center [251, 245] width 52 height 13
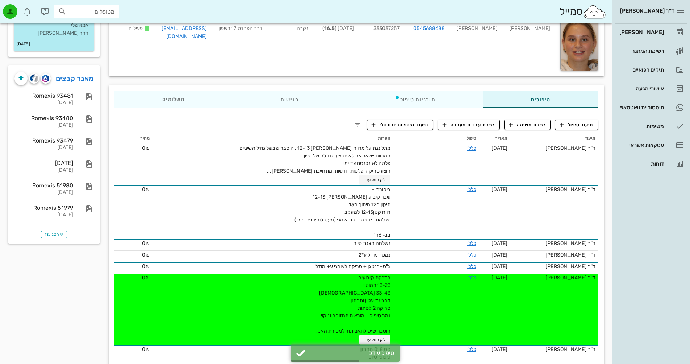
scroll to position [0, 0]
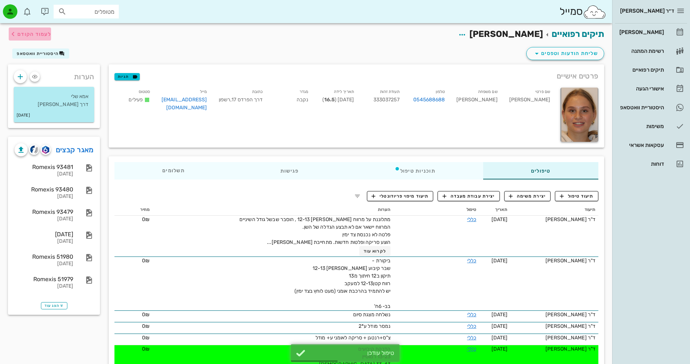
click at [38, 34] on span "לעמוד הקודם" at bounding box center [34, 34] width 34 height 6
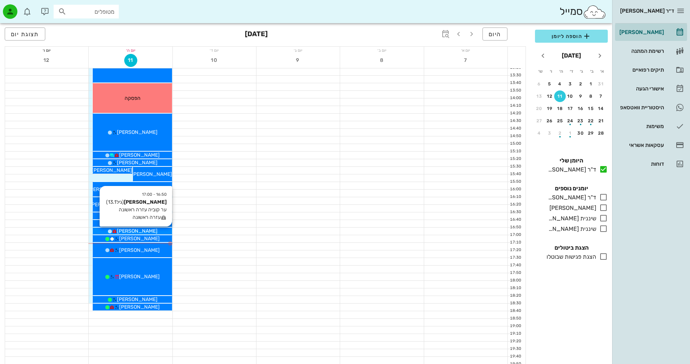
click at [137, 231] on span "[PERSON_NAME]" at bounding box center [137, 231] width 41 height 6
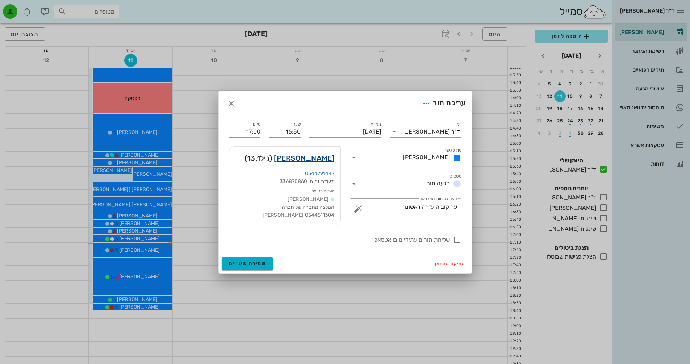
click at [320, 157] on link "[PERSON_NAME]" at bounding box center [304, 159] width 60 height 12
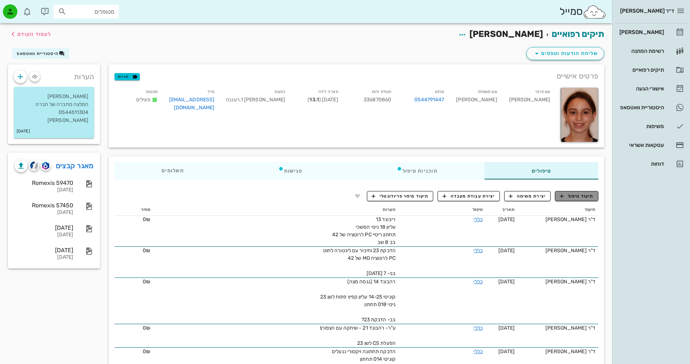
click at [571, 194] on span "תיעוד טיפול" at bounding box center [577, 196] width 34 height 7
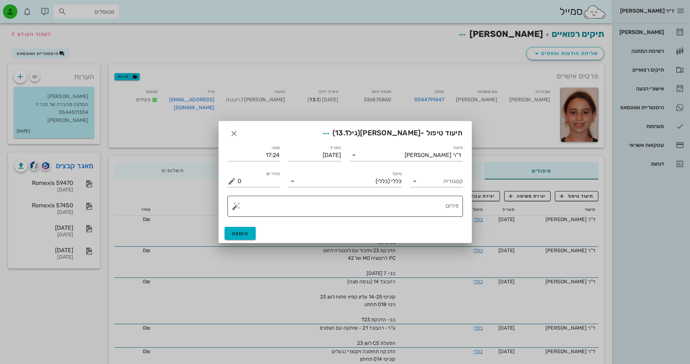
click at [416, 206] on textarea "פירוט" at bounding box center [348, 208] width 221 height 17
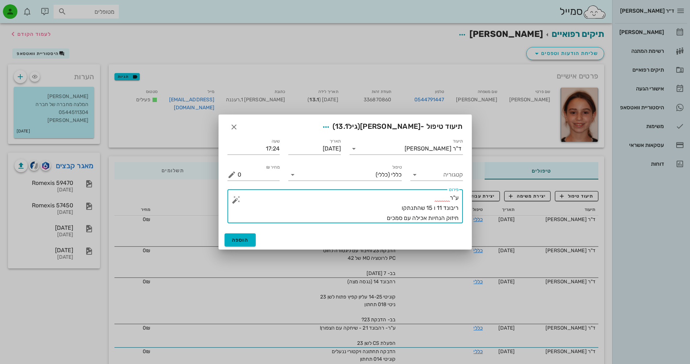
click at [395, 209] on textarea "ע"ר ריבונד 11 ו 15 שהתנתקו חיזוק הנחיות אכילה עם סמכים" at bounding box center [348, 208] width 221 height 30
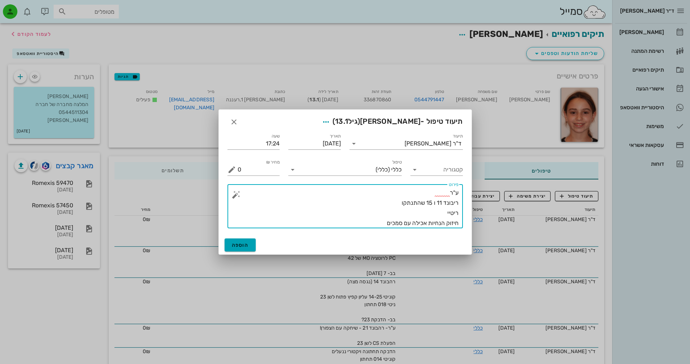
type textarea "ע"ר ריבונד 11 ו 15 שהתנתקו ריטיי חיזוק הנחיות אכילה עם סמכים"
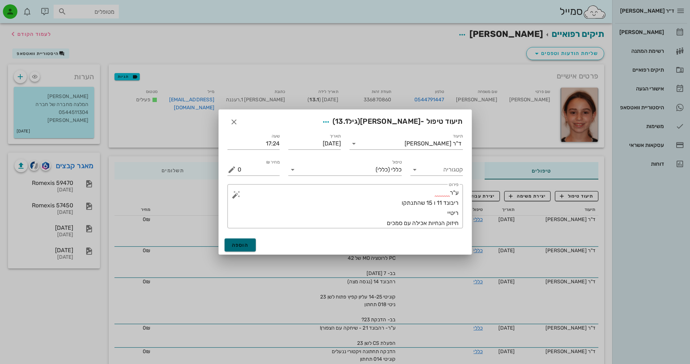
click at [246, 248] on span "הוספה" at bounding box center [240, 245] width 17 height 6
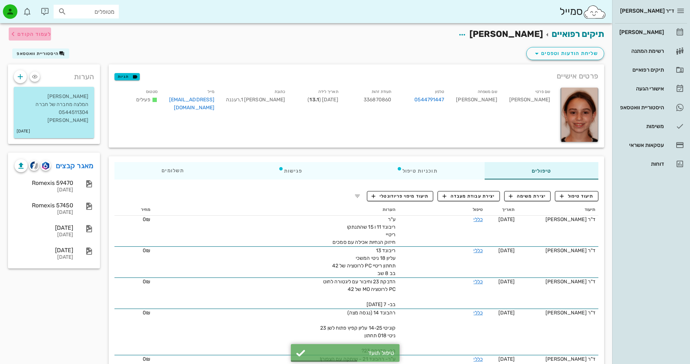
click at [36, 33] on span "לעמוד הקודם" at bounding box center [34, 34] width 34 height 6
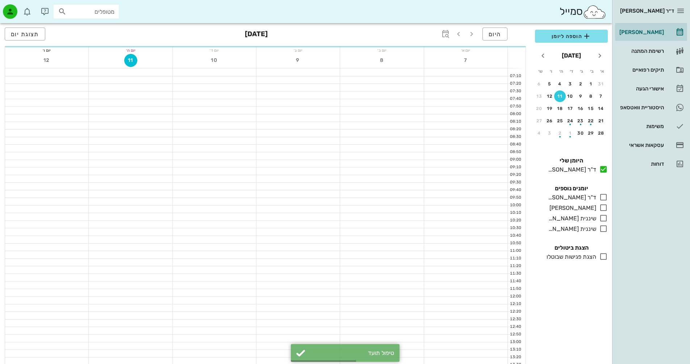
scroll to position [290, 0]
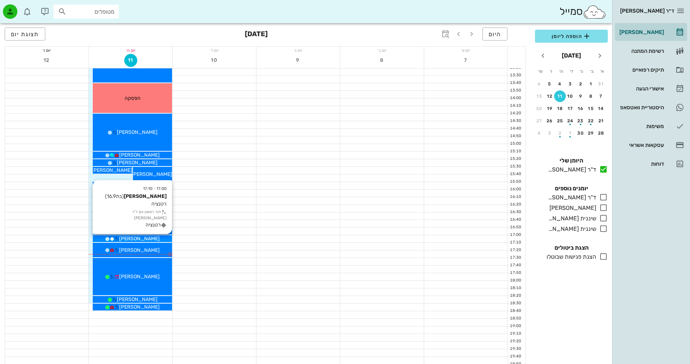
click at [149, 239] on span "[PERSON_NAME]" at bounding box center [139, 239] width 41 height 6
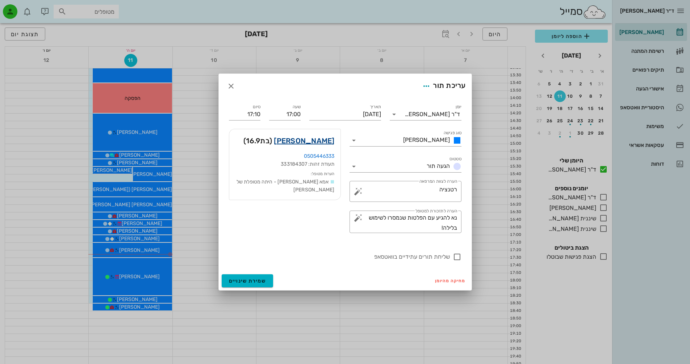
click at [304, 144] on link "[PERSON_NAME]" at bounding box center [304, 141] width 60 height 12
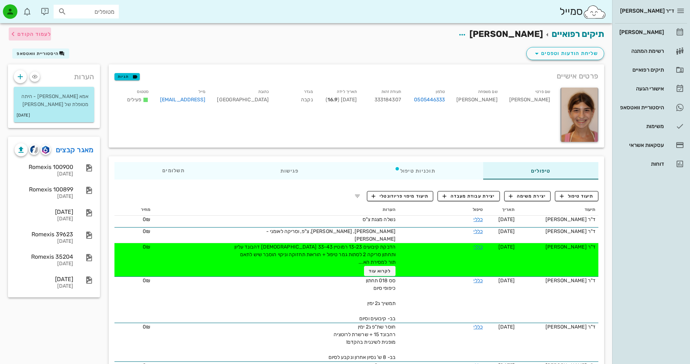
click at [29, 37] on span "לעמוד הקודם" at bounding box center [34, 34] width 34 height 6
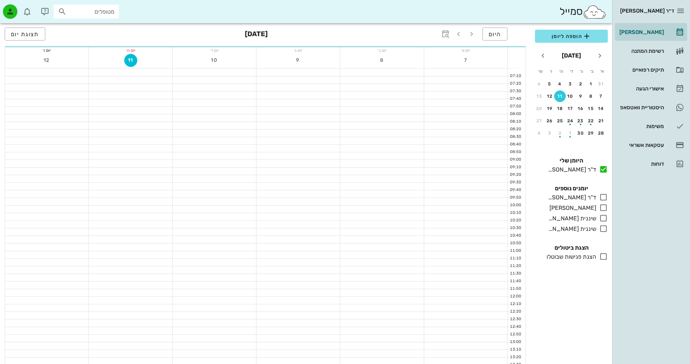
scroll to position [290, 0]
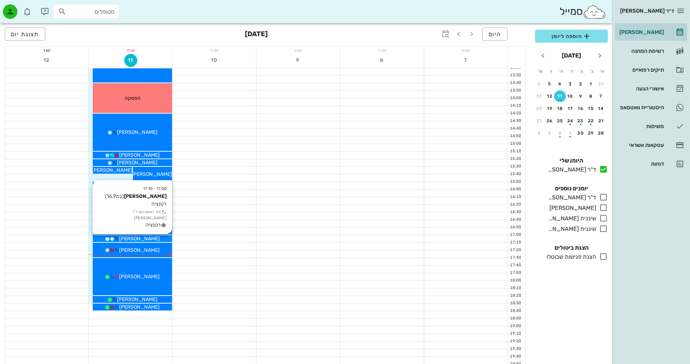
click at [151, 239] on span "[PERSON_NAME]" at bounding box center [139, 239] width 41 height 6
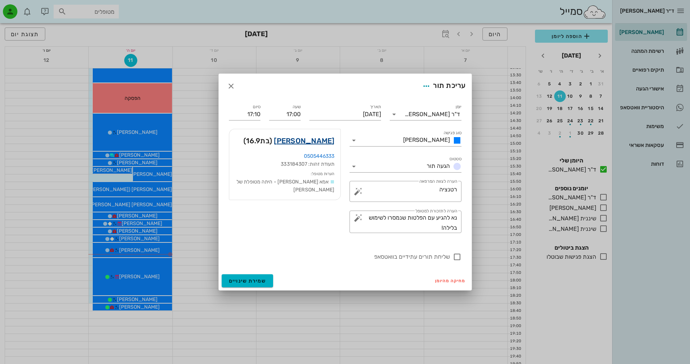
click at [310, 138] on link "[PERSON_NAME]" at bounding box center [304, 141] width 60 height 12
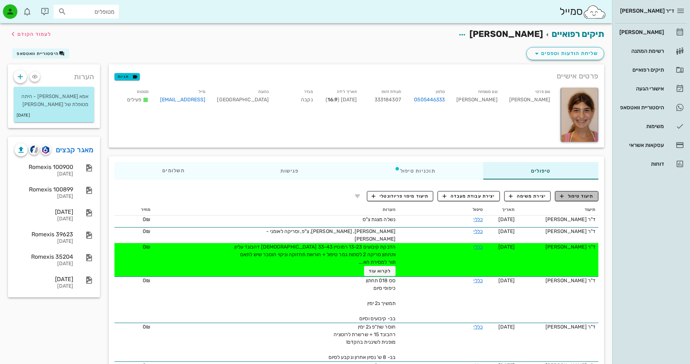
click at [581, 198] on span "תיעוד טיפול" at bounding box center [577, 196] width 34 height 7
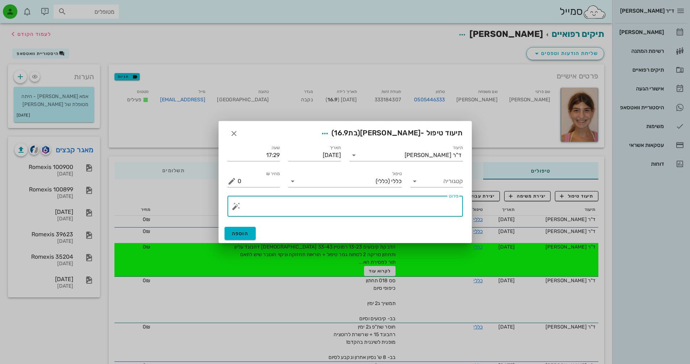
click at [416, 208] on textarea "פירוט" at bounding box center [348, 208] width 221 height 17
type textarea "ק"
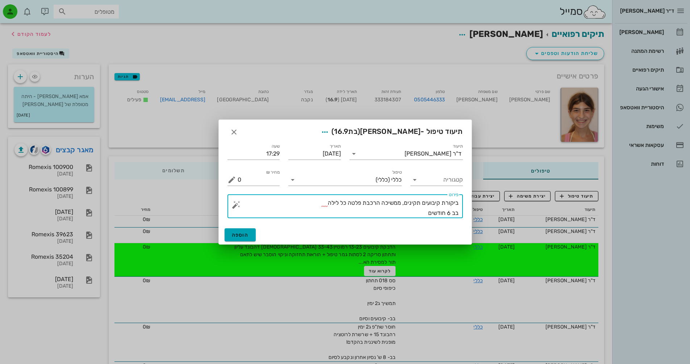
type textarea "ביקורת קיבועים תקינים, ממשיכה הרכבת פלטה כל לילה בב 6 חודשים"
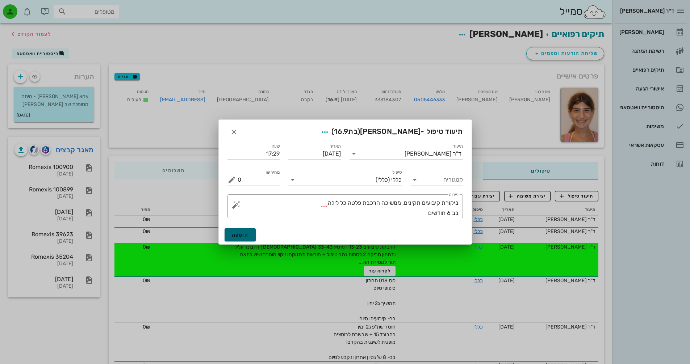
click at [244, 237] on span "הוספה" at bounding box center [240, 235] width 17 height 6
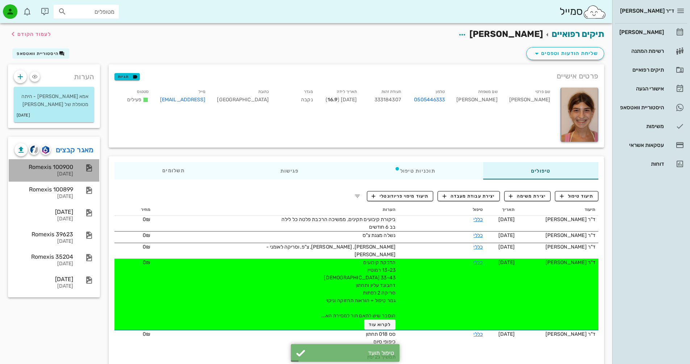
click at [60, 167] on div "Romexis 100900" at bounding box center [43, 167] width 59 height 7
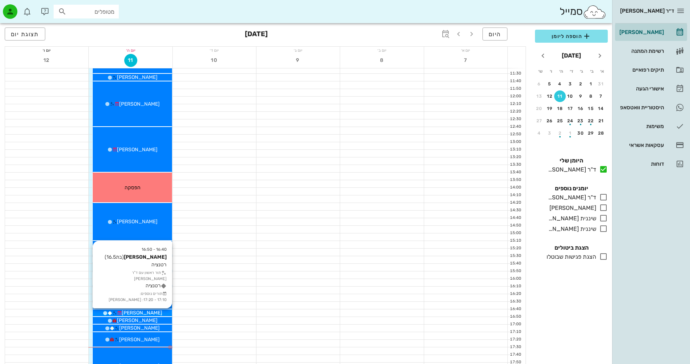
scroll to position [217, 0]
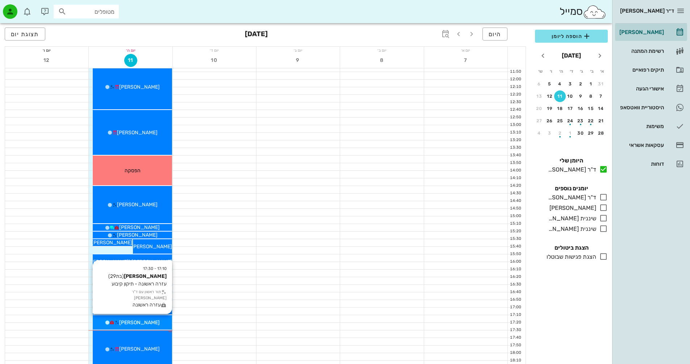
click at [142, 323] on span "[PERSON_NAME]" at bounding box center [139, 323] width 41 height 6
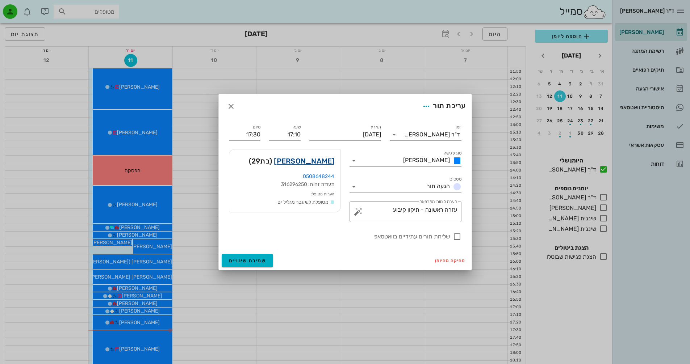
click at [323, 162] on link "ליטל דבורצקי" at bounding box center [304, 161] width 60 height 12
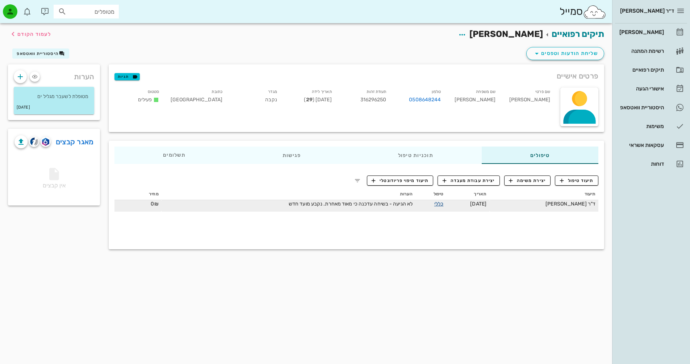
click at [438, 204] on link "כללי" at bounding box center [438, 204] width 9 height 6
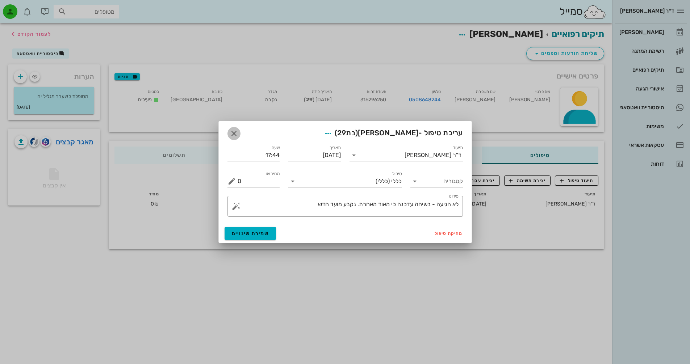
click at [231, 135] on icon "button" at bounding box center [234, 133] width 9 height 9
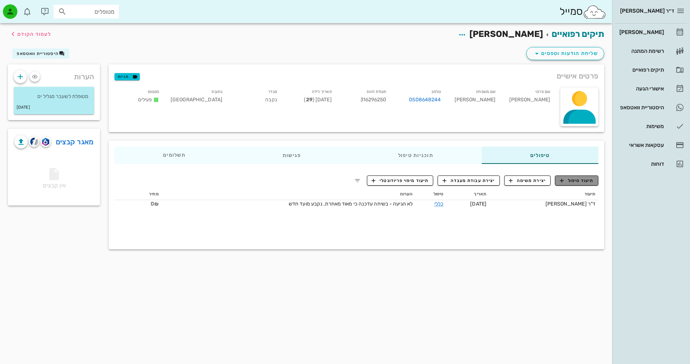
click at [574, 181] on span "תיעוד טיפול" at bounding box center [577, 181] width 34 height 7
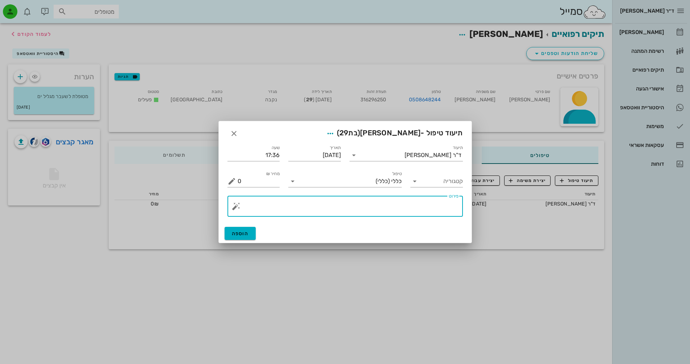
click at [429, 203] on textarea "פירוט" at bounding box center [348, 208] width 221 height 17
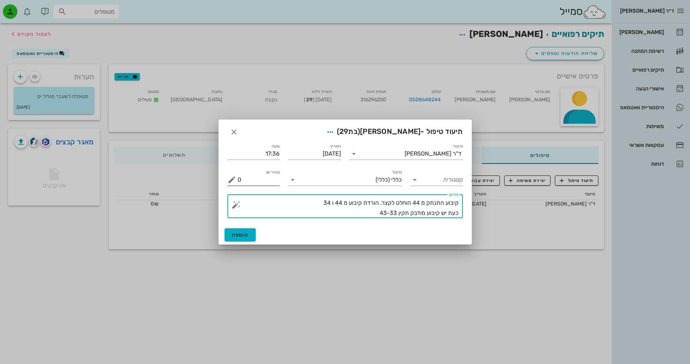
type textarea "קיבוע התנתק מ 44 הוחלט לקצר. הורדת קיבוע מ 44 ו 34 כעת יש קיבוע מודבק תקין 43-33"
click at [238, 179] on input "0" at bounding box center [259, 180] width 42 height 12
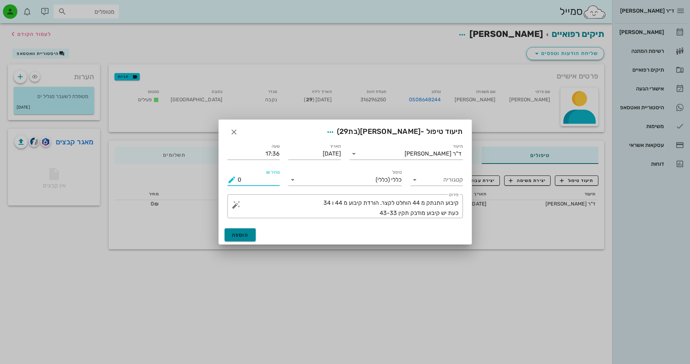
click at [245, 238] on span "הוספה" at bounding box center [240, 235] width 17 height 6
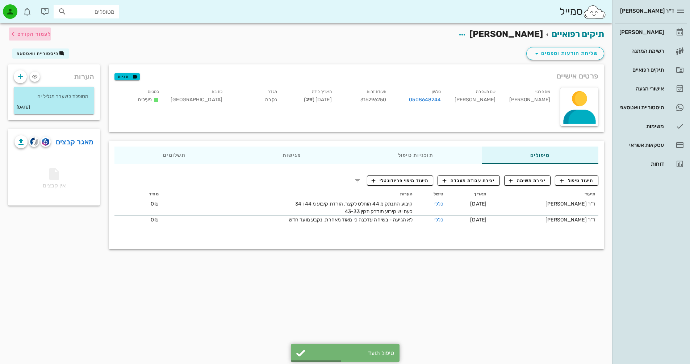
click at [28, 35] on span "לעמוד הקודם" at bounding box center [34, 34] width 34 height 6
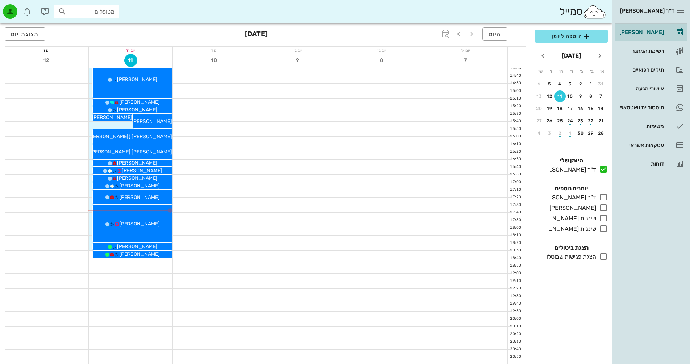
scroll to position [343, 0]
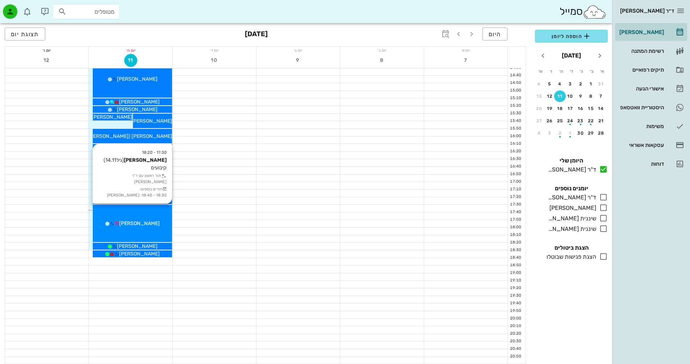
click at [144, 224] on span "[PERSON_NAME]" at bounding box center [139, 224] width 41 height 6
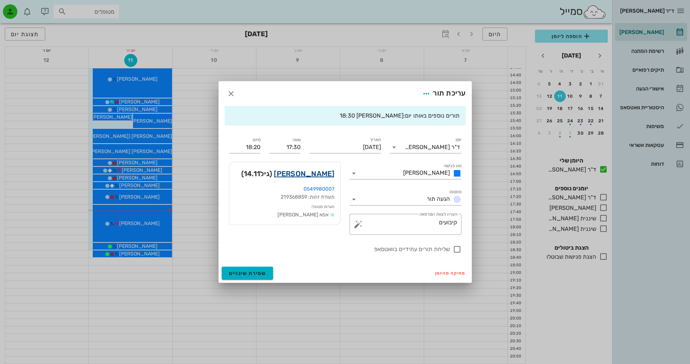
click at [321, 174] on link "לביא בורדובסקי" at bounding box center [304, 174] width 60 height 12
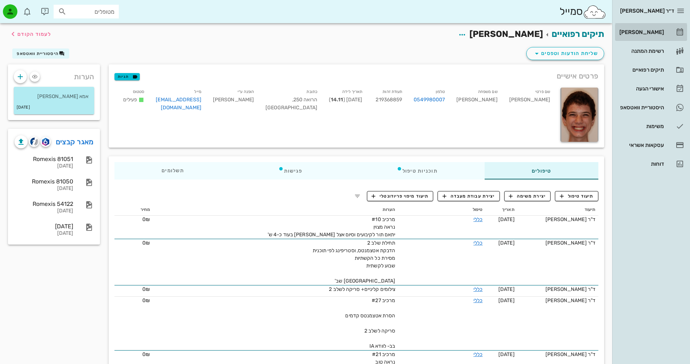
click at [660, 31] on div "[PERSON_NAME]" at bounding box center [641, 32] width 46 height 6
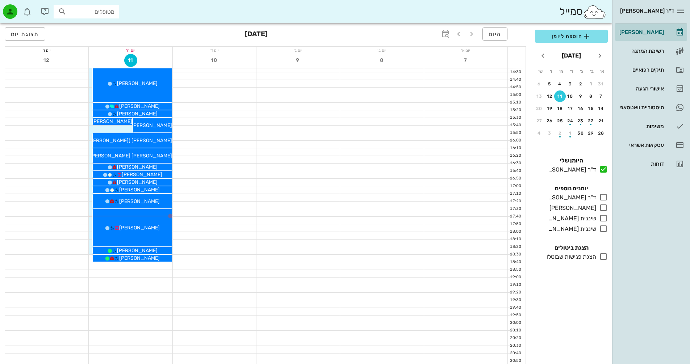
scroll to position [343, 0]
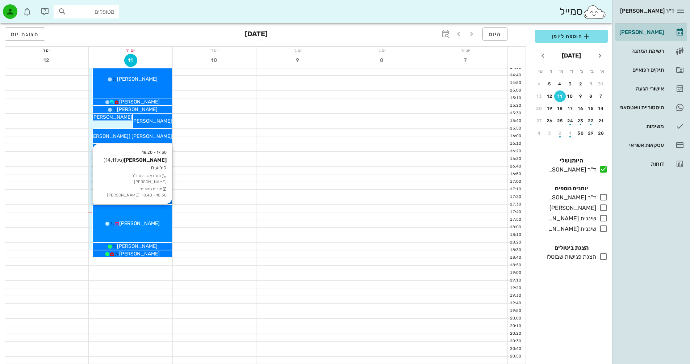
click at [158, 231] on div "17:30 - 18:20 לביא בורדובסקי (גיל 14.11 ) קיבועים תור ראשון עם ד"ר ולד שרון תור…" at bounding box center [132, 223] width 79 height 37
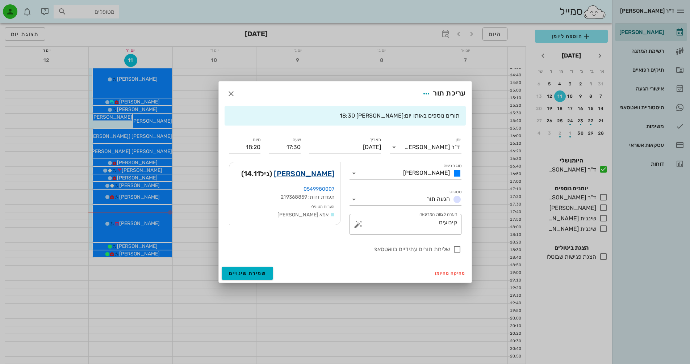
click at [326, 175] on link "לביא בורדובסקי" at bounding box center [304, 174] width 60 height 12
